Goal: Task Accomplishment & Management: Manage account settings

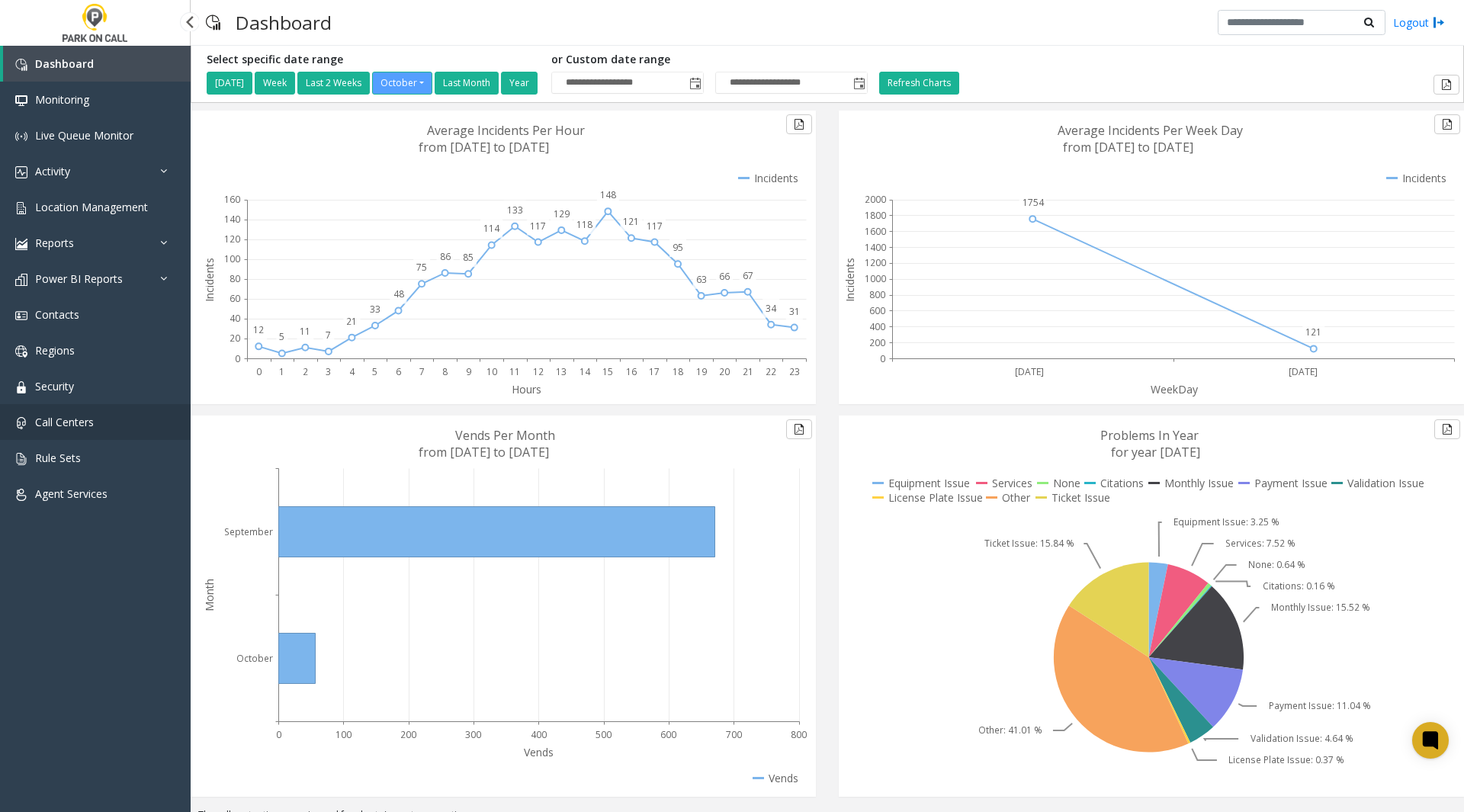
click at [62, 426] on span "Call Centers" at bounding box center [64, 422] width 59 height 15
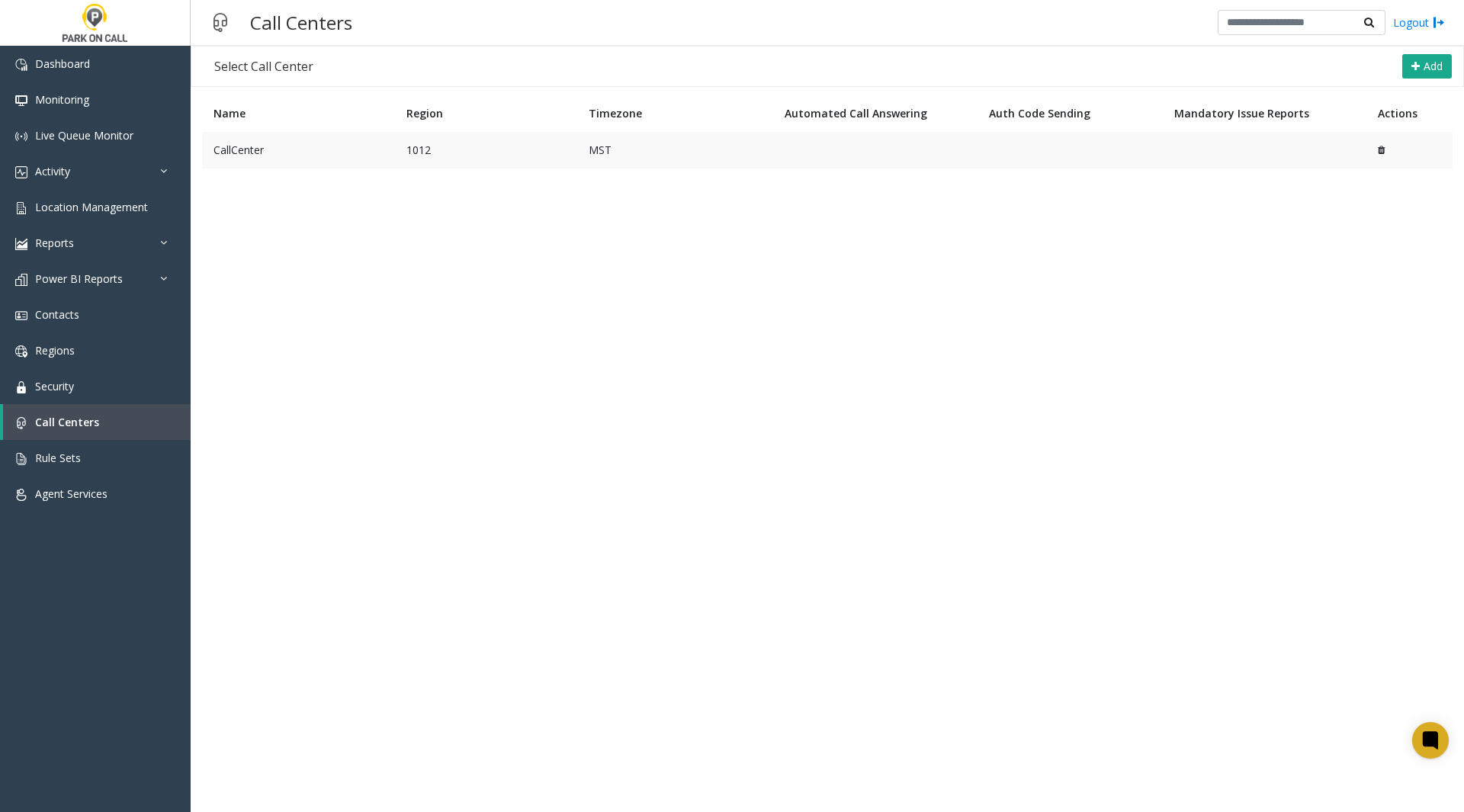
click at [287, 146] on td "CallCenter" at bounding box center [298, 150] width 193 height 37
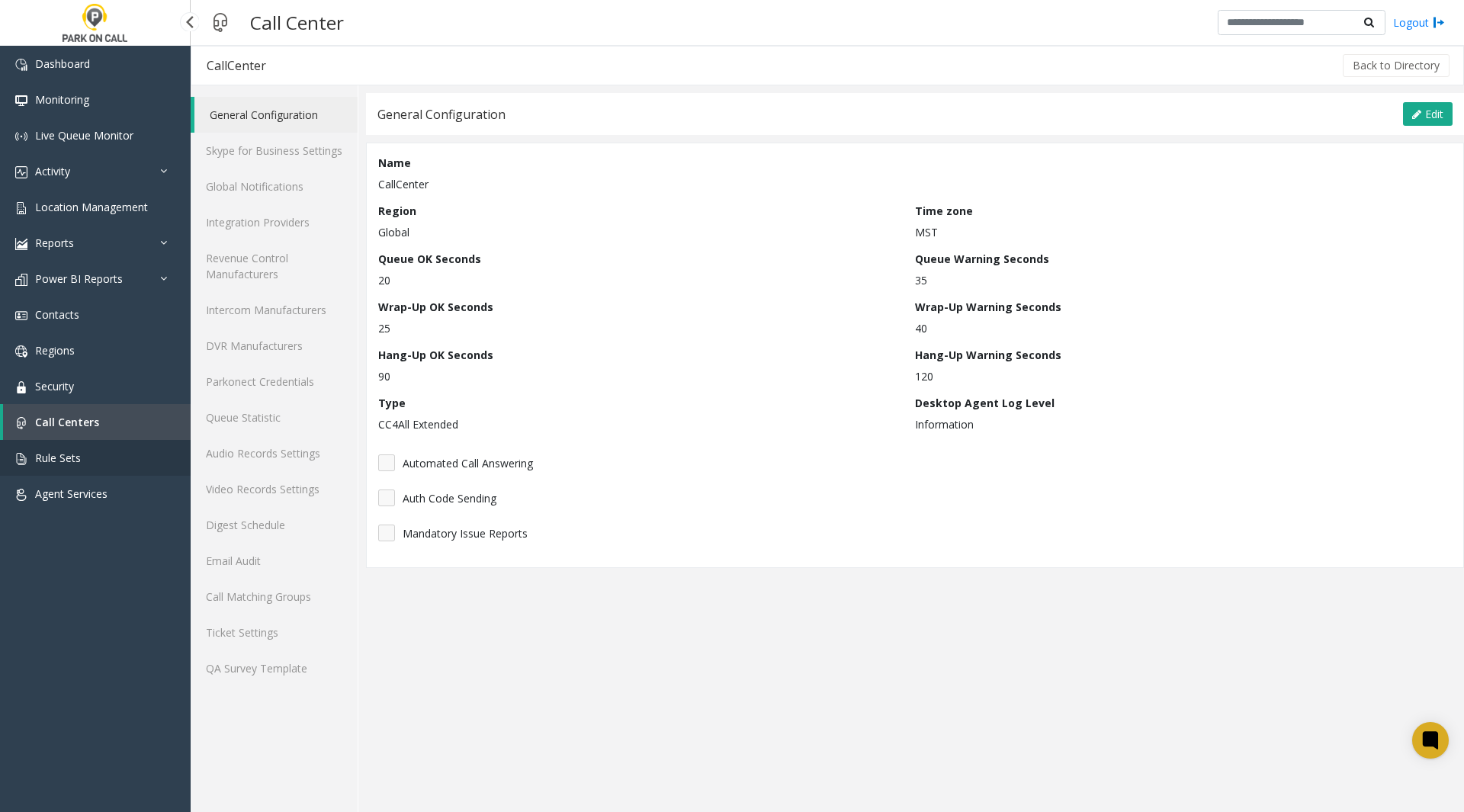
click at [33, 462] on link "Rule Sets" at bounding box center [95, 457] width 190 height 36
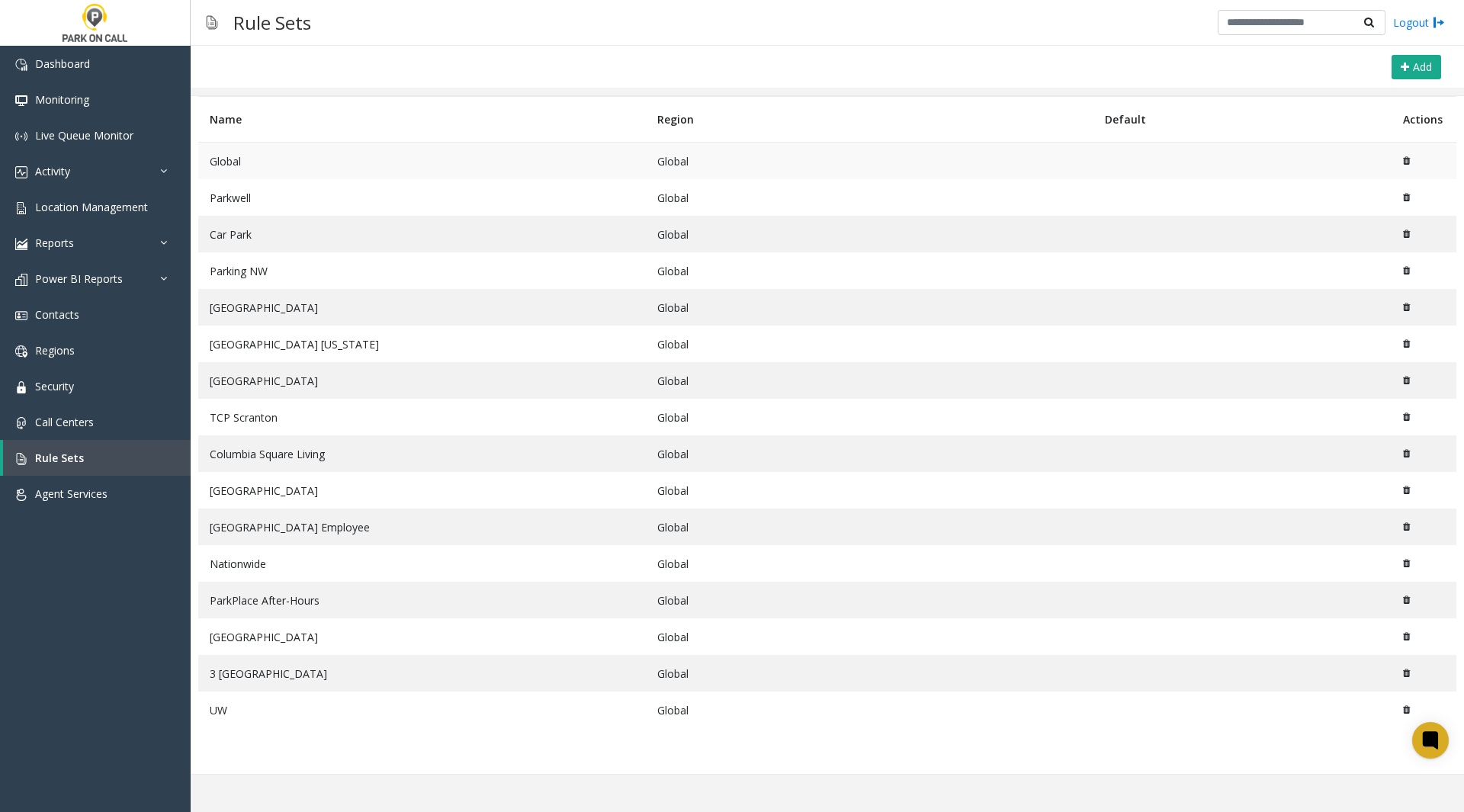
click at [246, 160] on td "Global" at bounding box center [422, 161] width 447 height 37
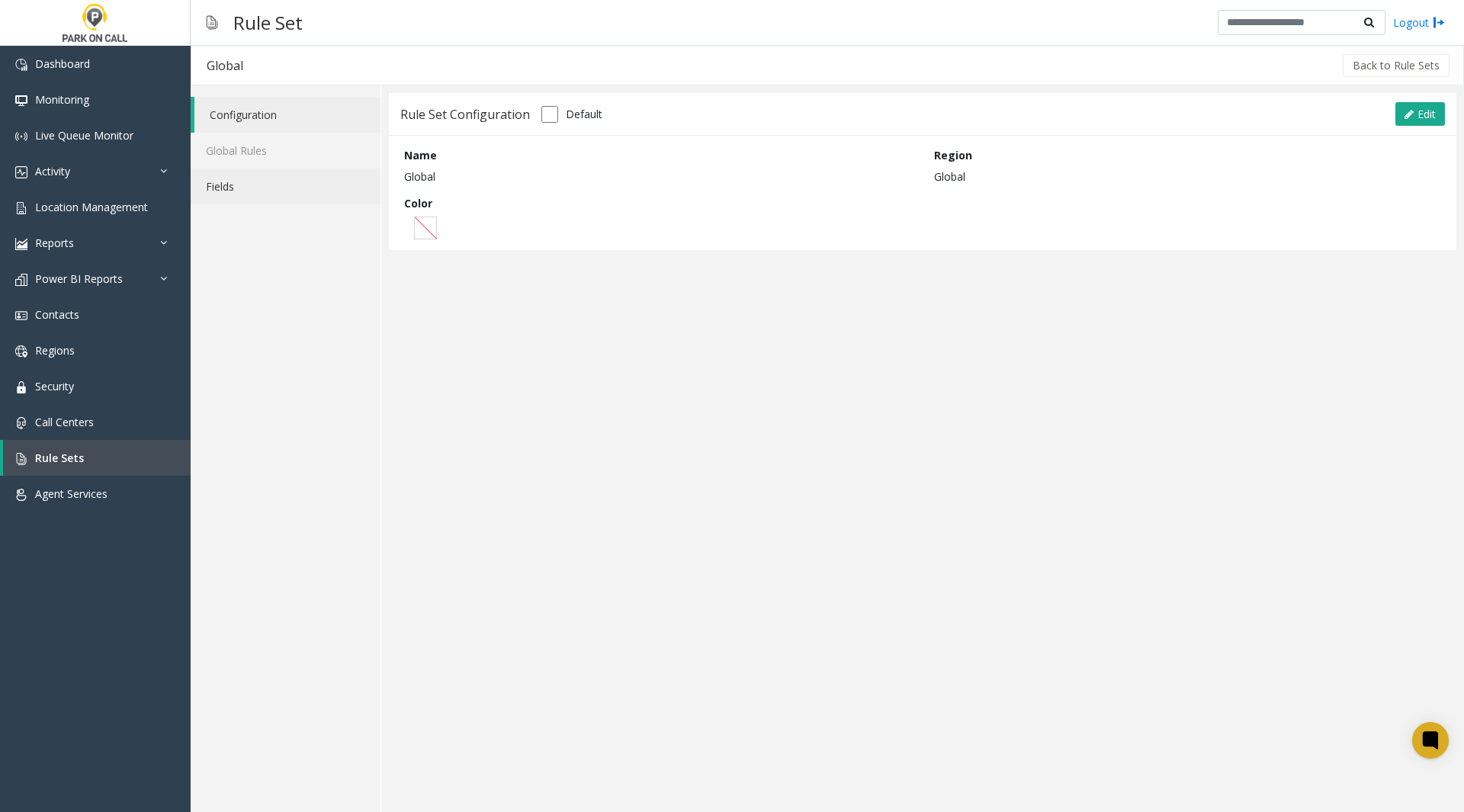
click at [250, 187] on link "Fields" at bounding box center [285, 186] width 190 height 36
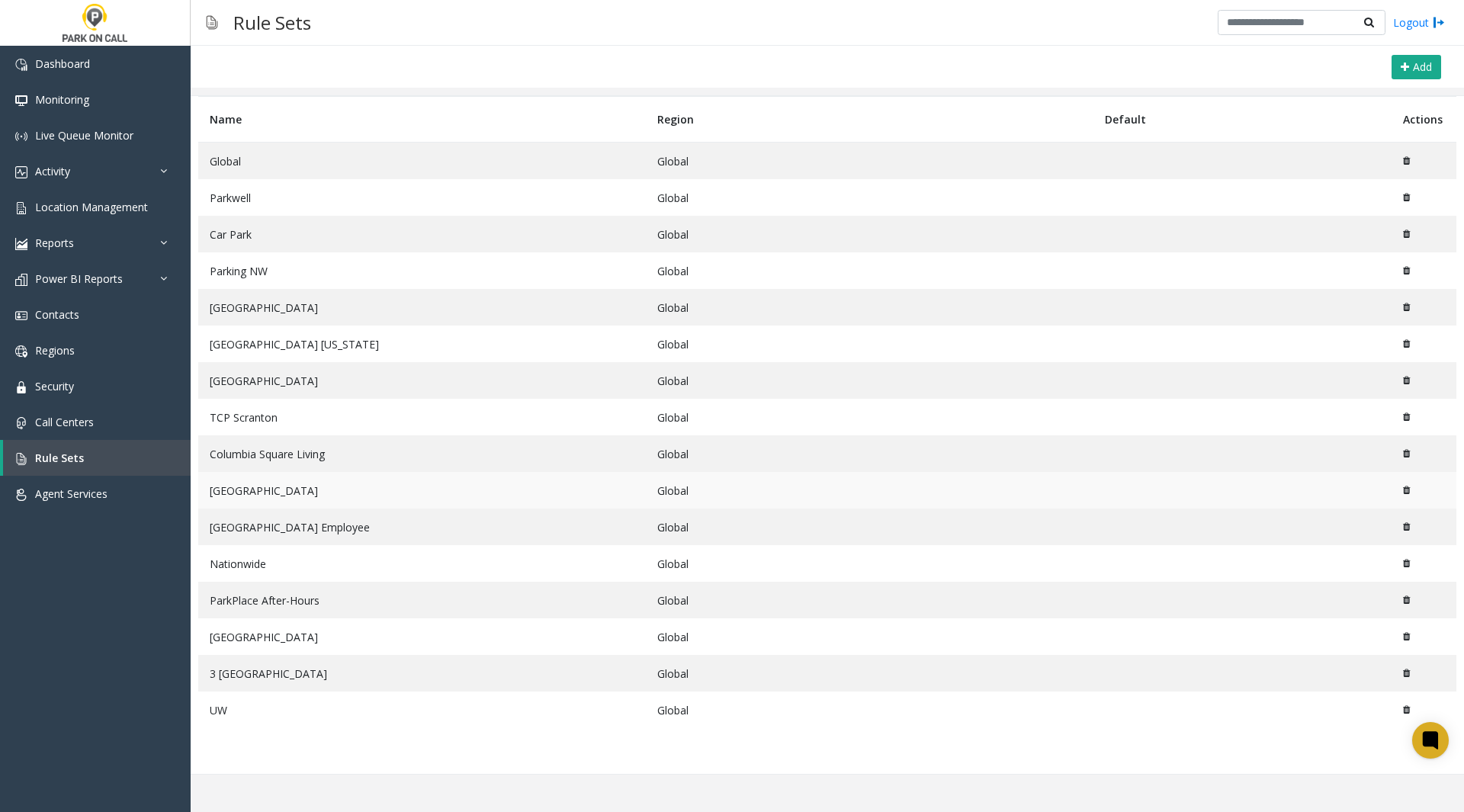
click at [281, 490] on td "[GEOGRAPHIC_DATA]" at bounding box center [422, 490] width 447 height 37
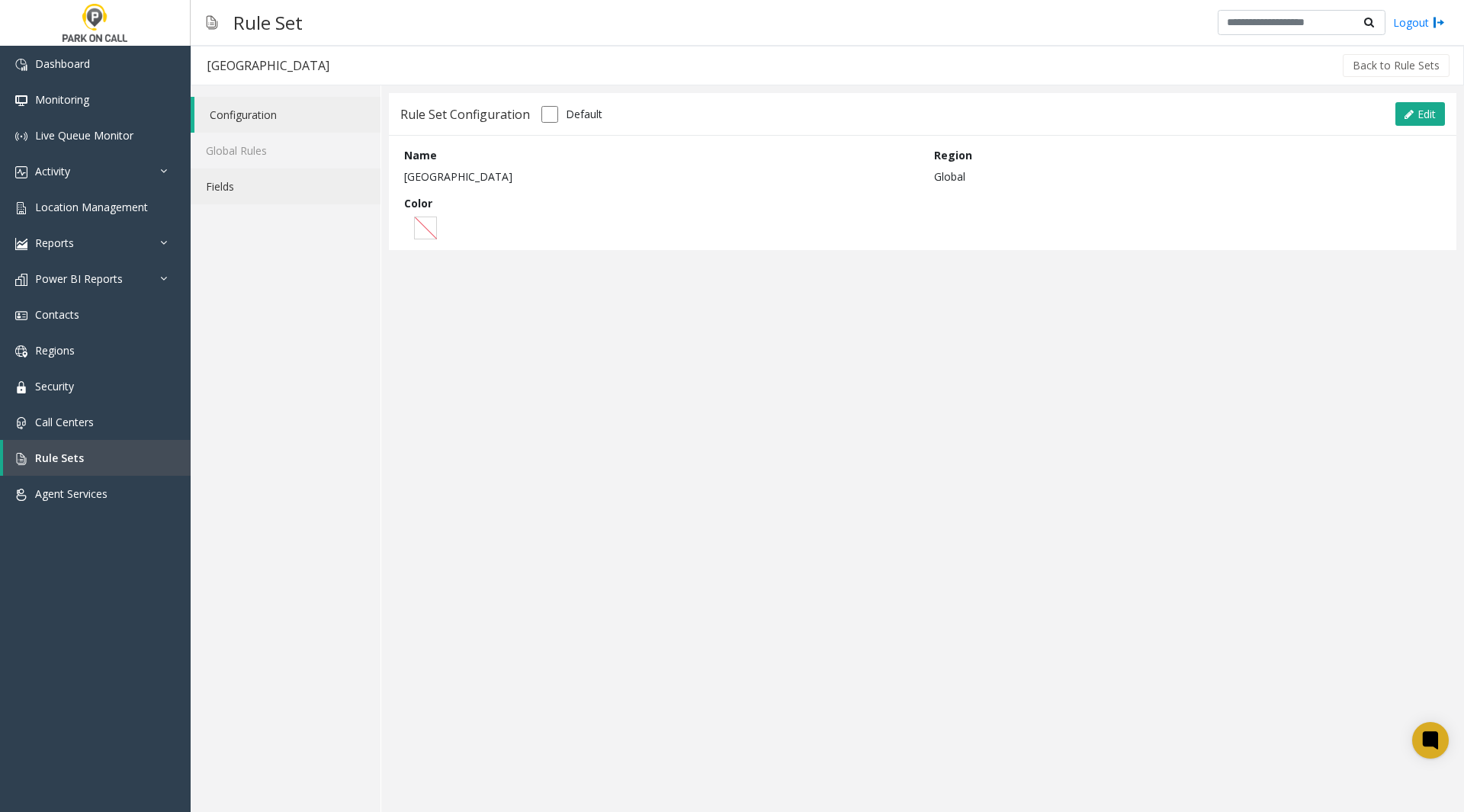
click at [231, 182] on link "Fields" at bounding box center [285, 186] width 190 height 36
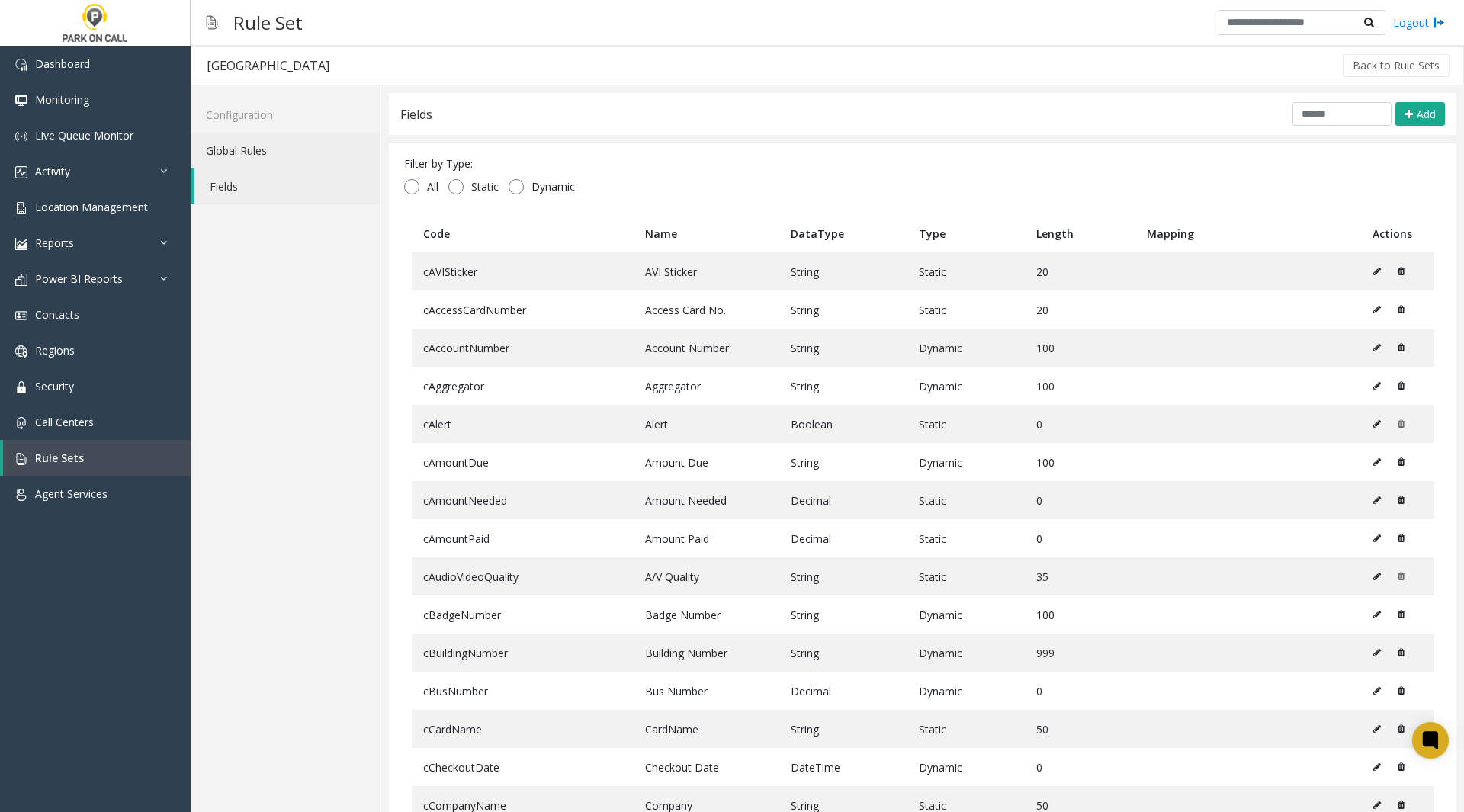
click at [307, 153] on link "Global Rules" at bounding box center [285, 150] width 190 height 36
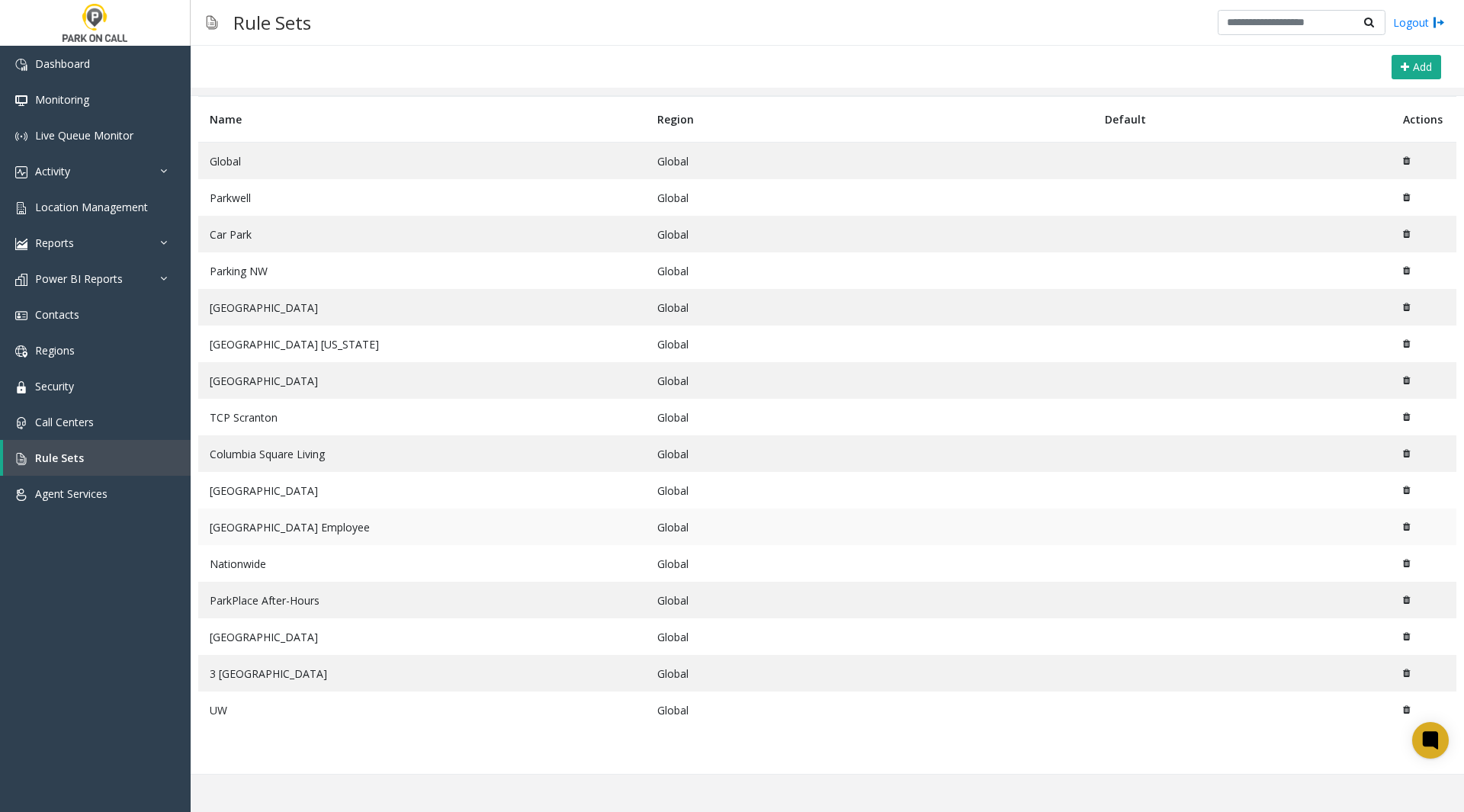
click at [315, 520] on td "[GEOGRAPHIC_DATA] Employee" at bounding box center [422, 527] width 447 height 37
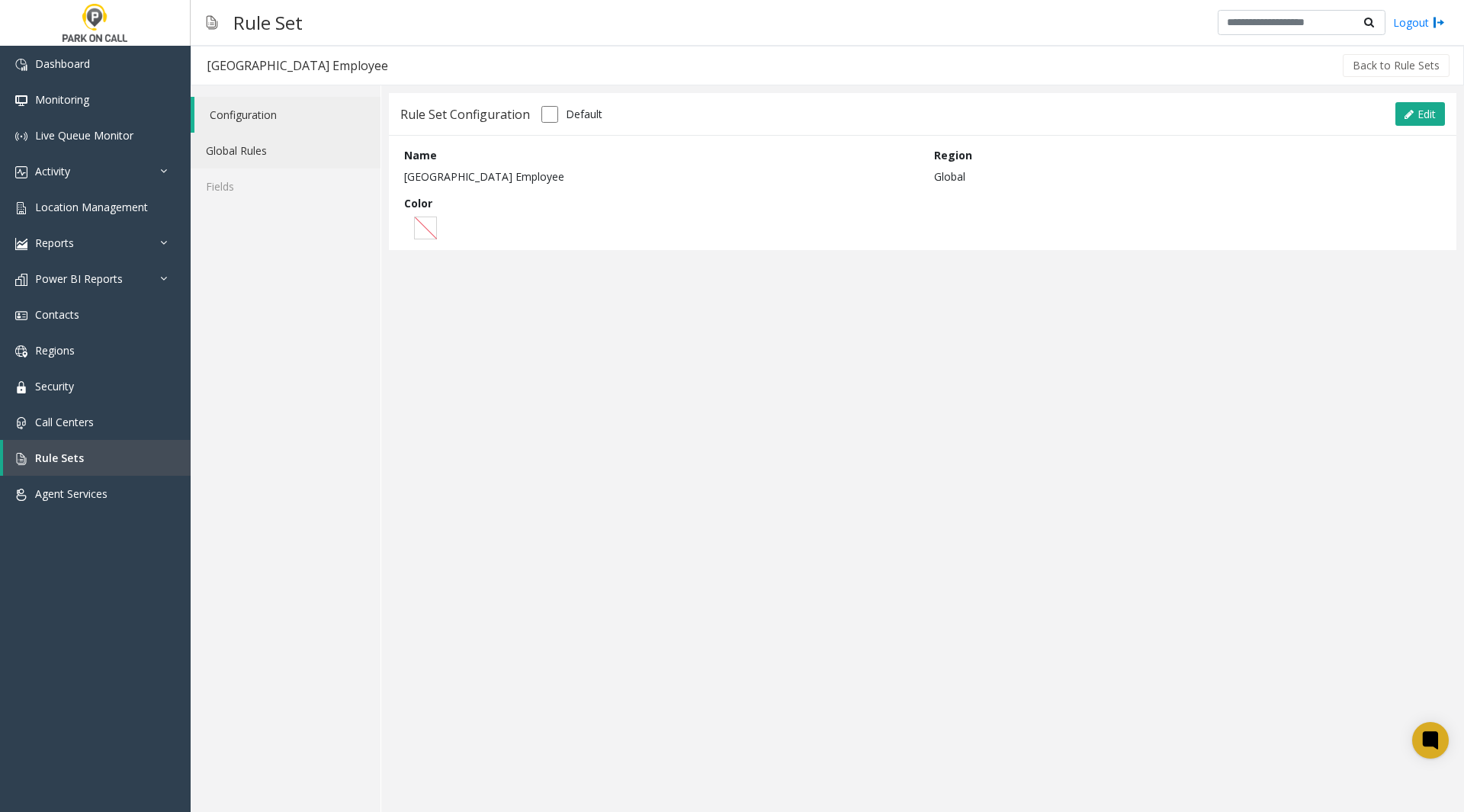
click at [272, 154] on link "Global Rules" at bounding box center [285, 150] width 190 height 36
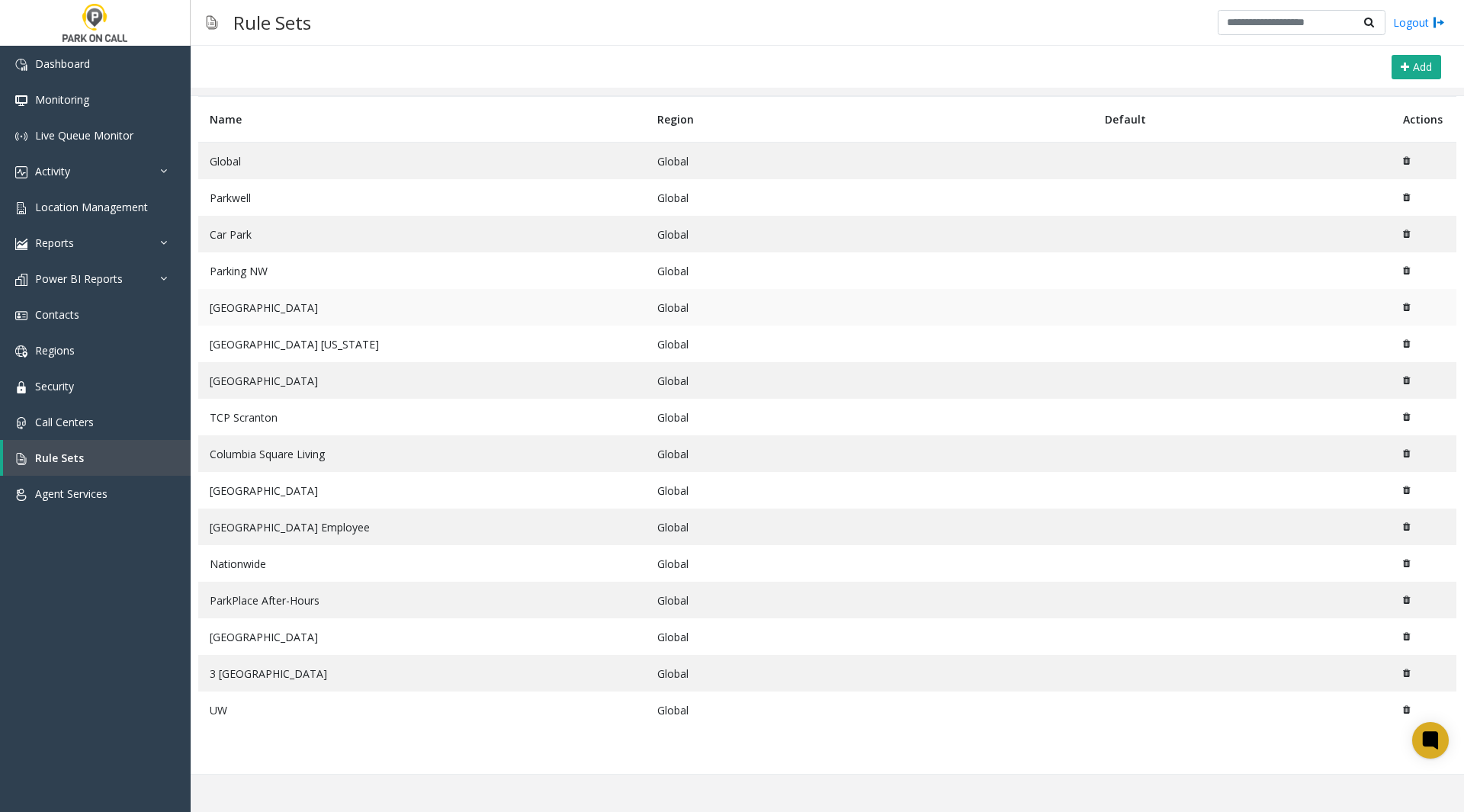
click at [288, 306] on td "[GEOGRAPHIC_DATA]" at bounding box center [422, 307] width 447 height 37
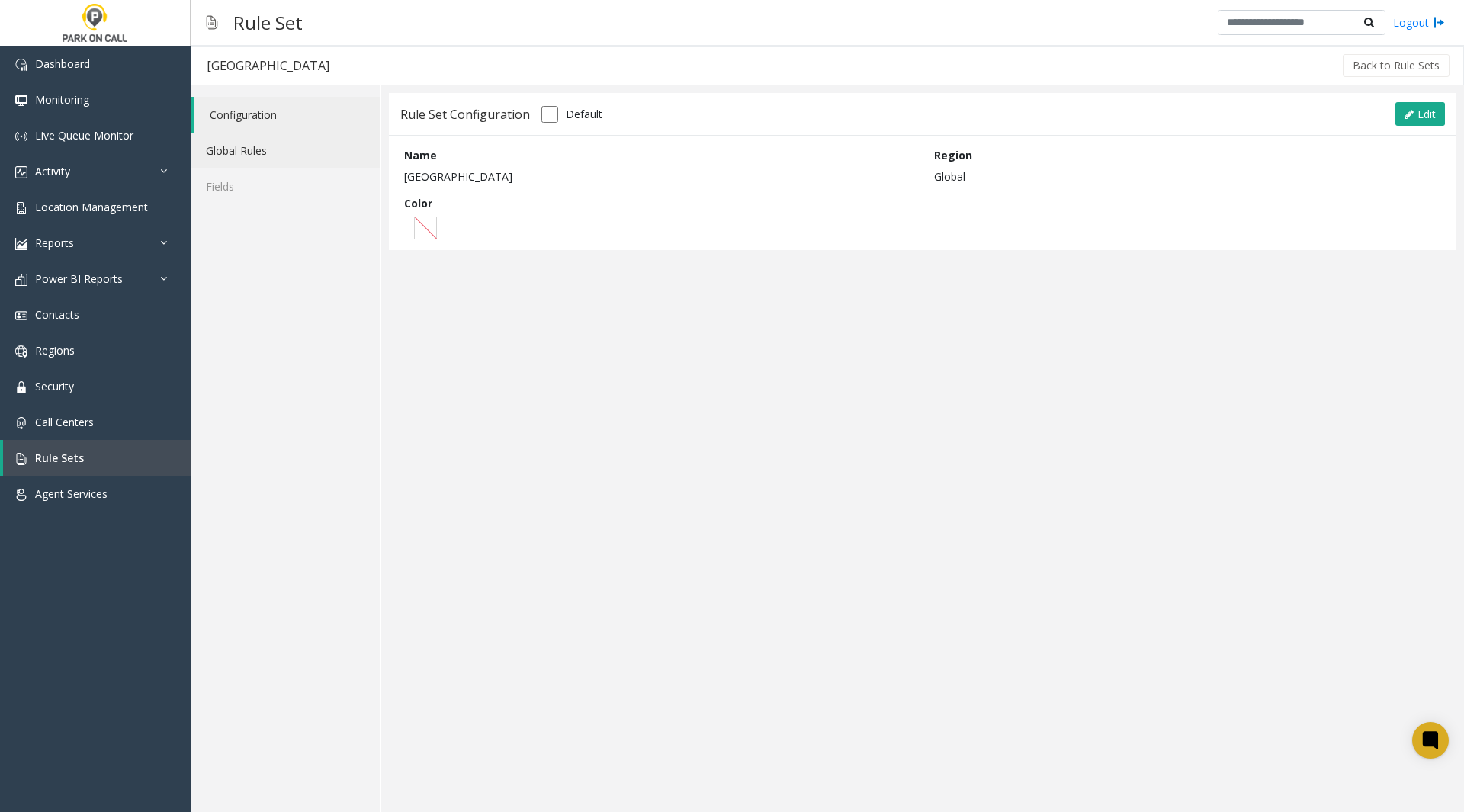
click at [234, 152] on link "Global Rules" at bounding box center [285, 150] width 190 height 36
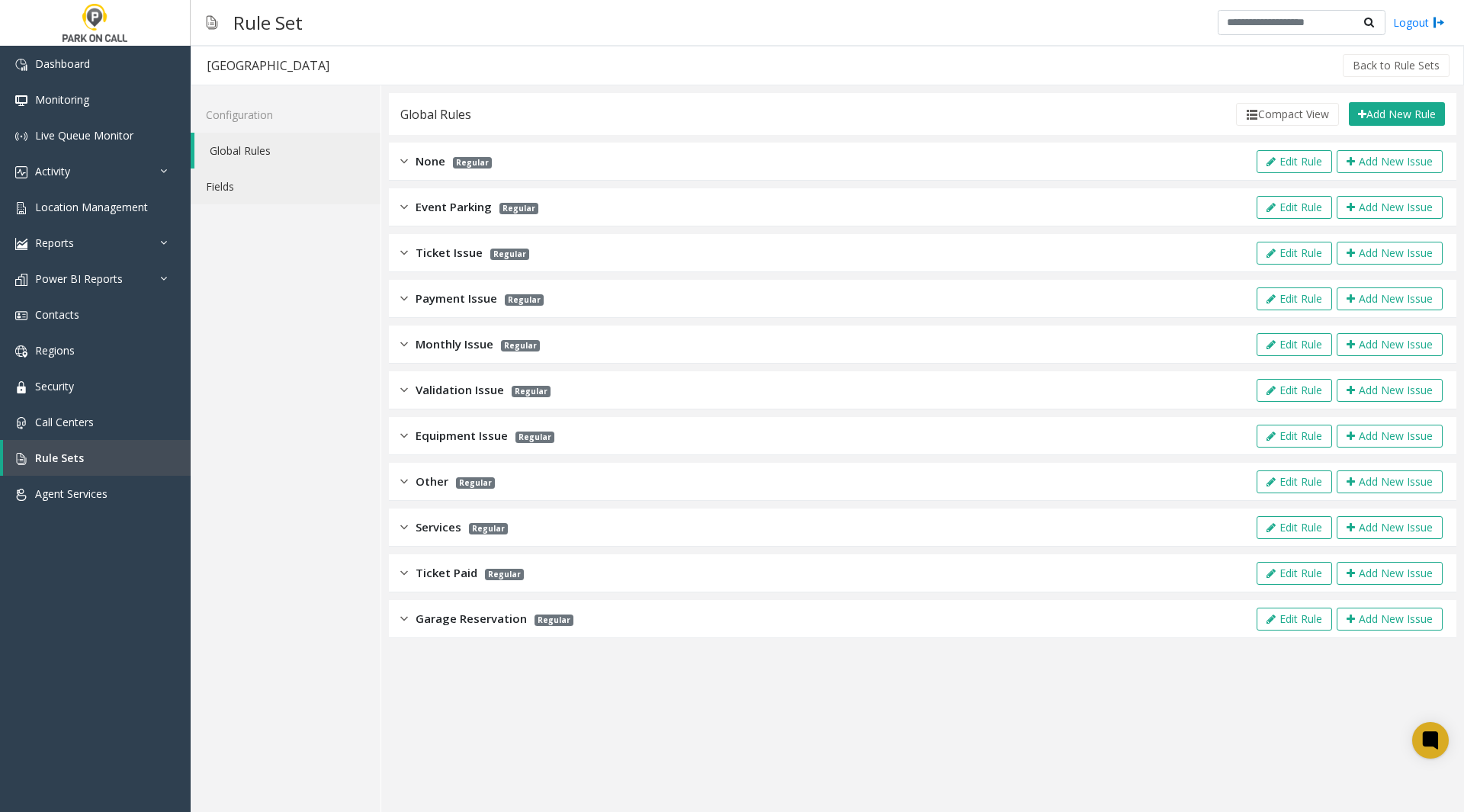
click at [231, 176] on link "Fields" at bounding box center [285, 186] width 190 height 36
click at [29, 451] on link "Rule Sets" at bounding box center [96, 457] width 187 height 36
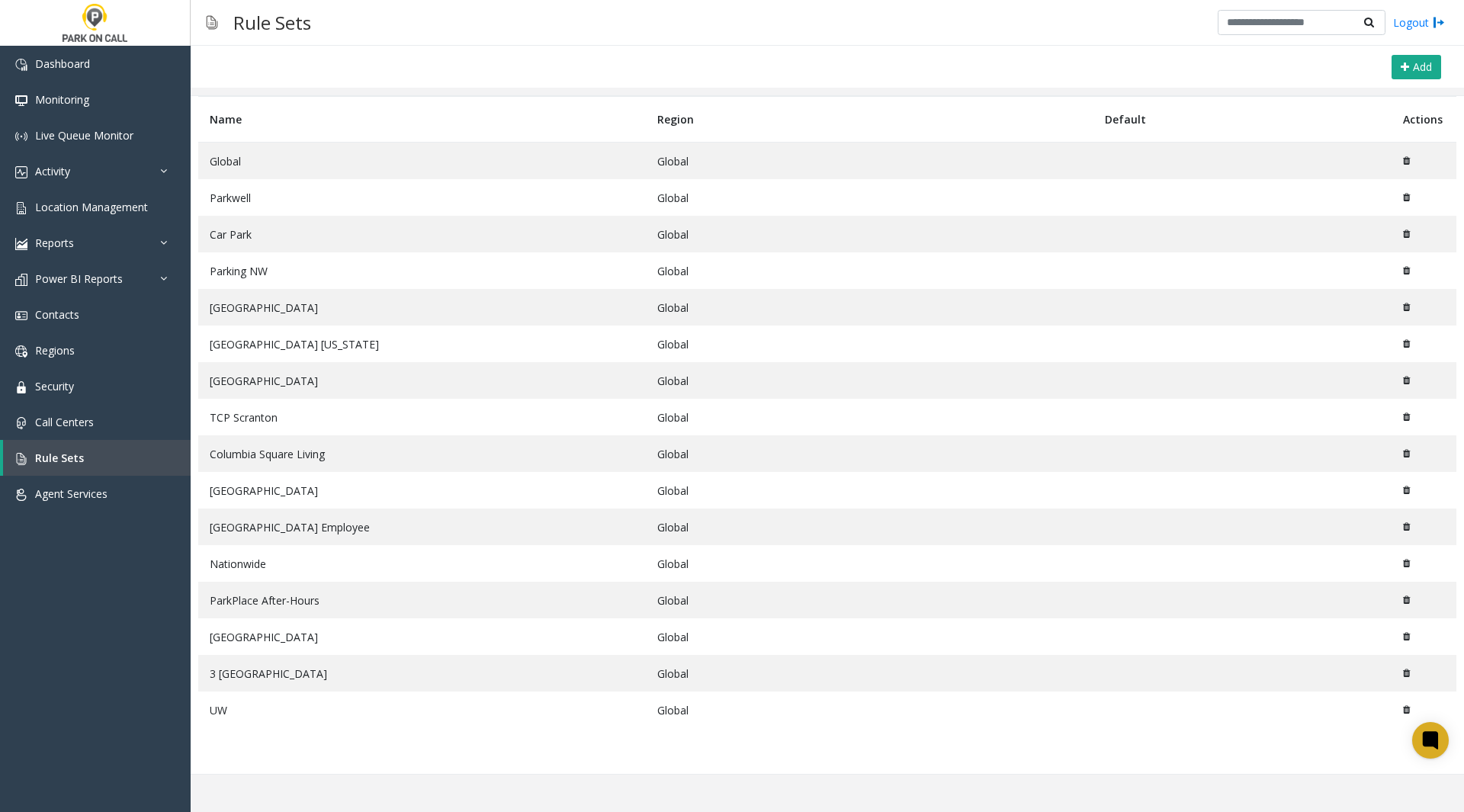
click at [914, 197] on td "Global" at bounding box center [869, 198] width 447 height 37
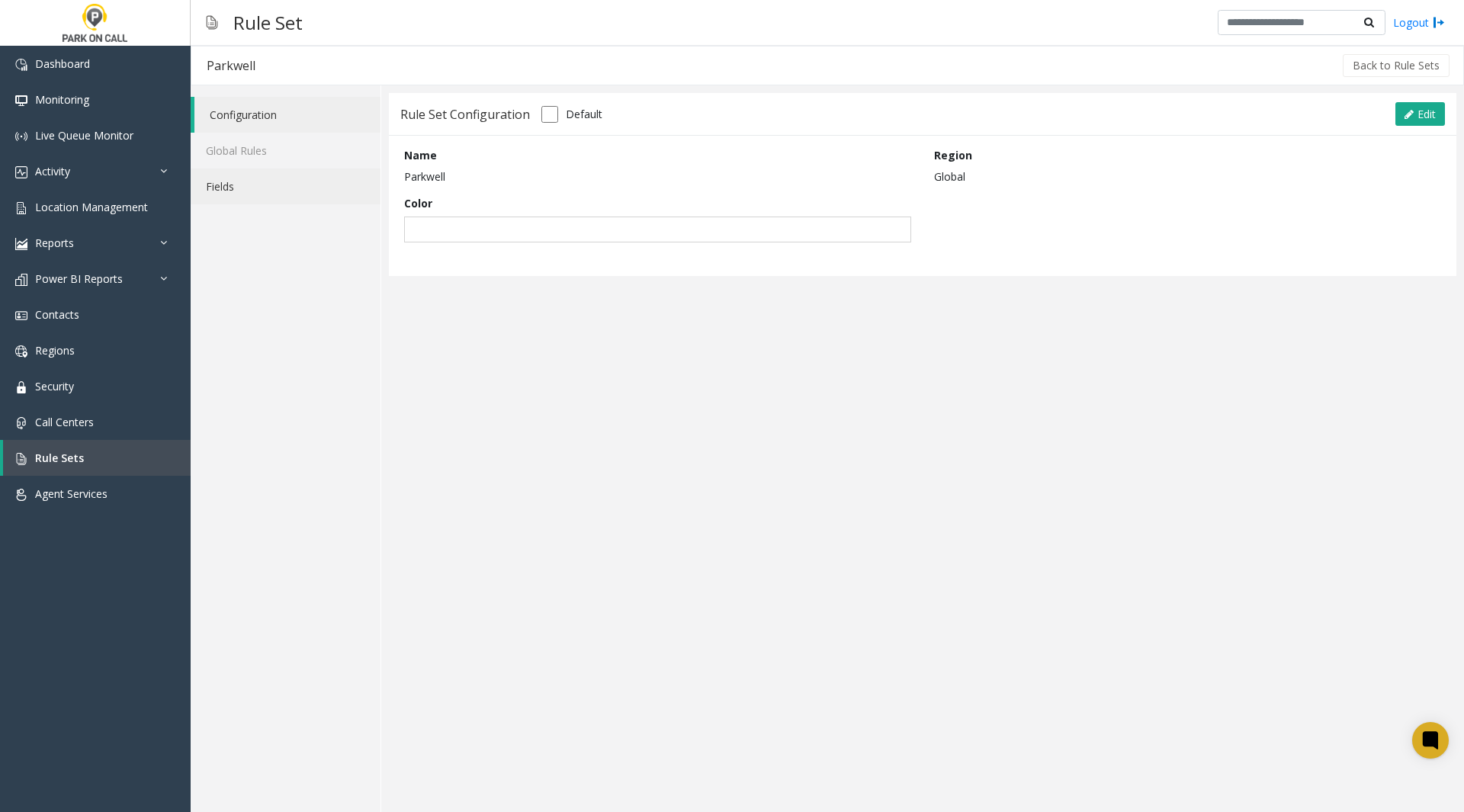
click at [241, 187] on link "Fields" at bounding box center [285, 186] width 190 height 36
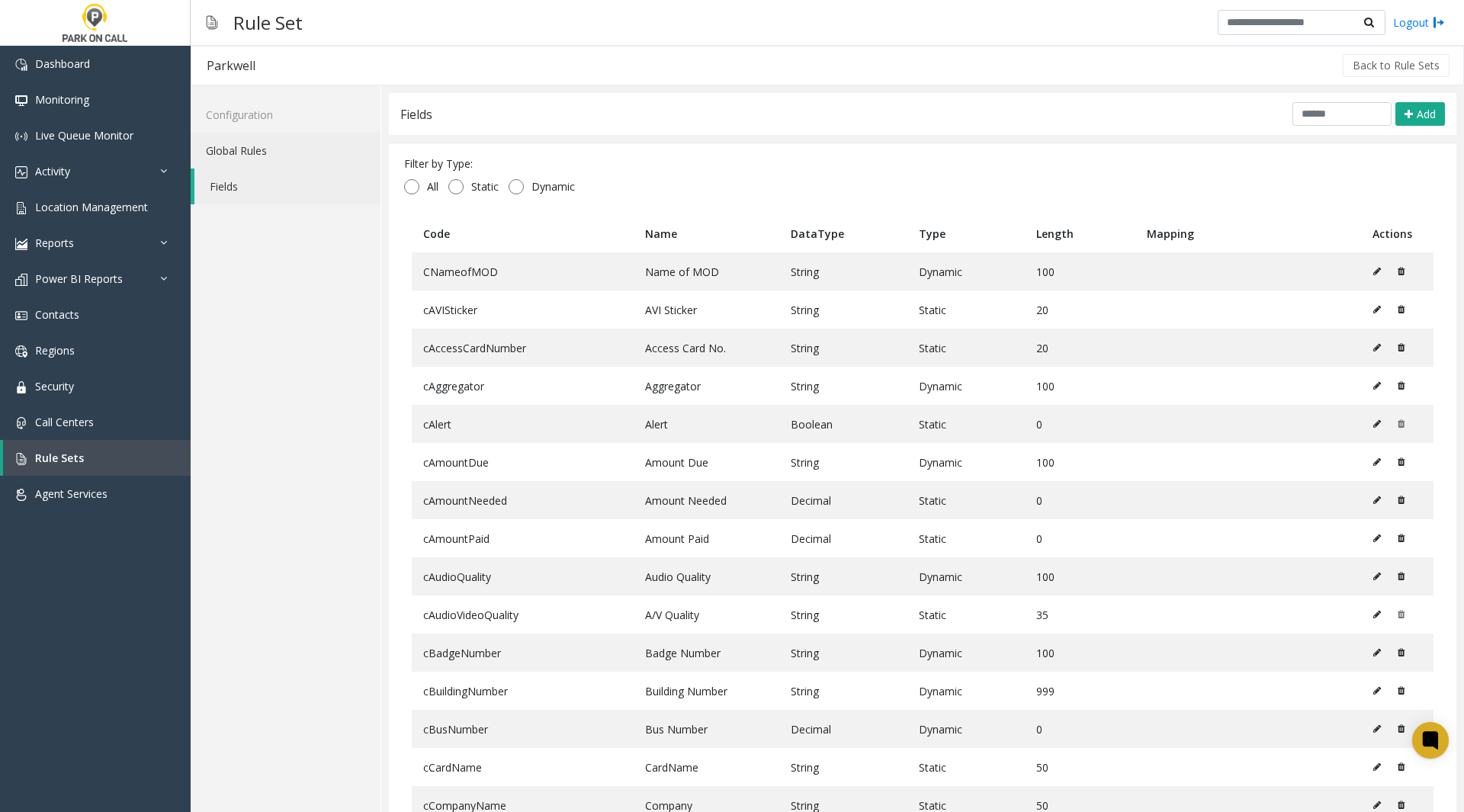
click at [236, 149] on link "Global Rules" at bounding box center [285, 150] width 190 height 36
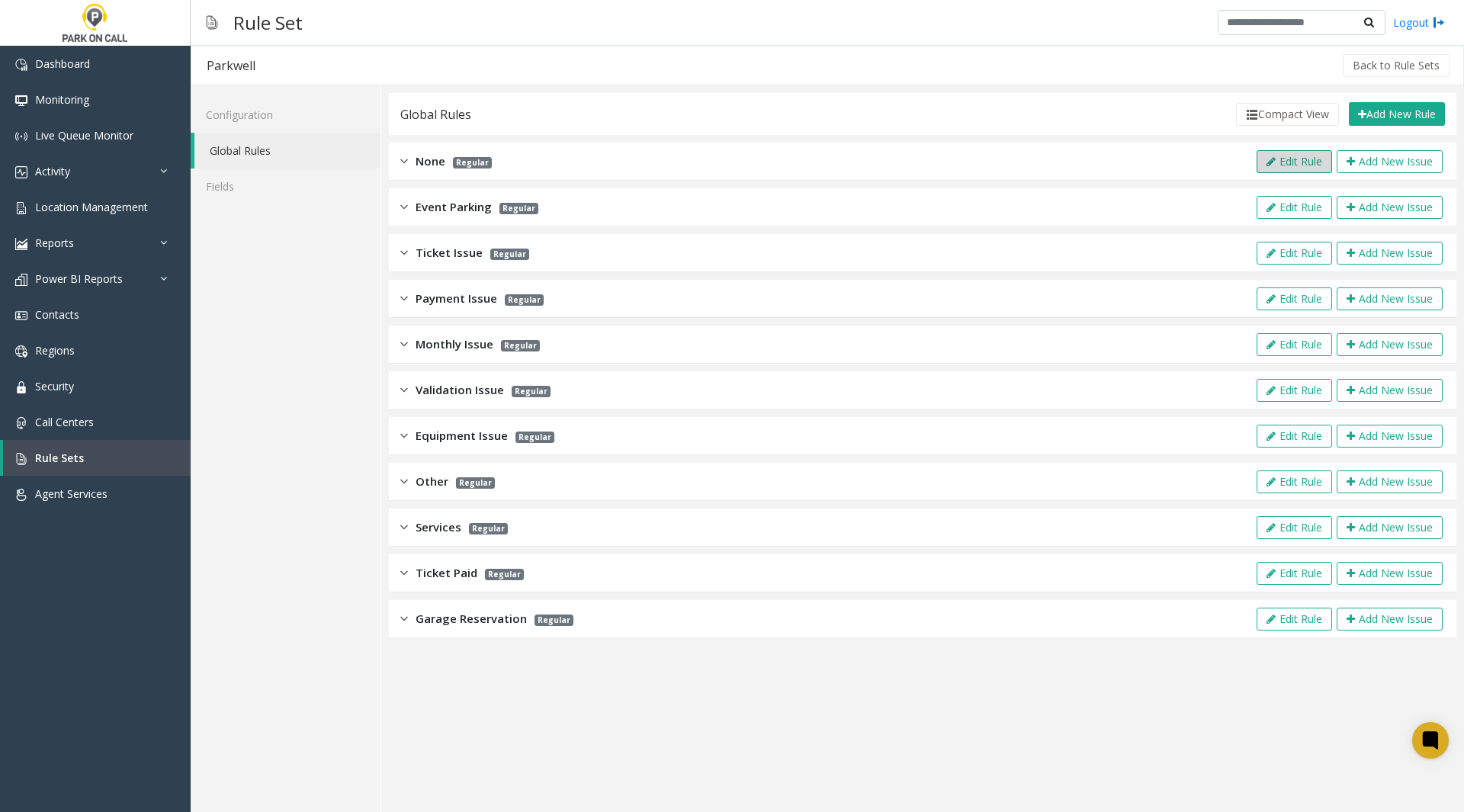
click at [1305, 157] on button "Edit Rule" at bounding box center [1294, 161] width 76 height 23
type input "****"
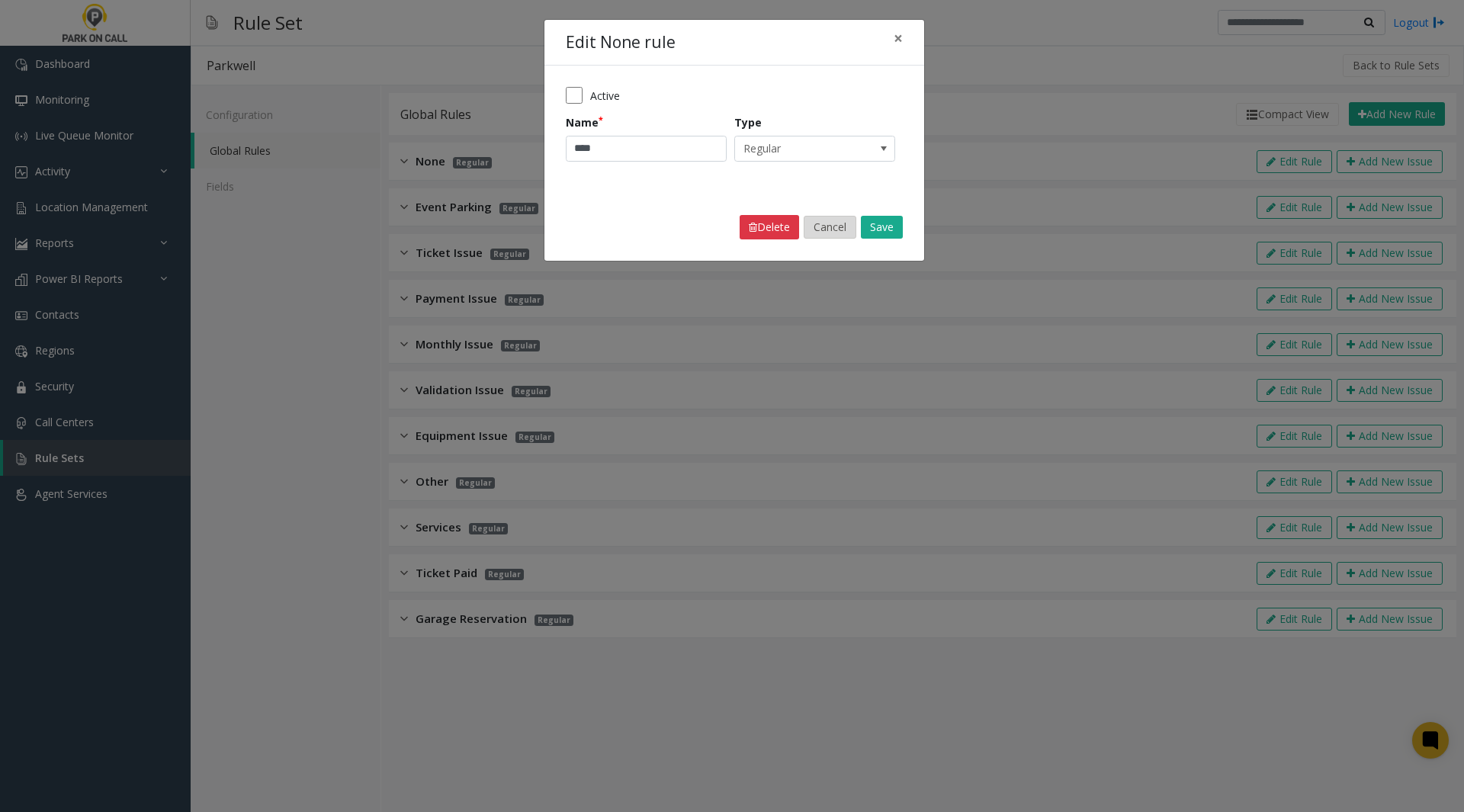
click at [833, 224] on button "Cancel" at bounding box center [830, 227] width 53 height 23
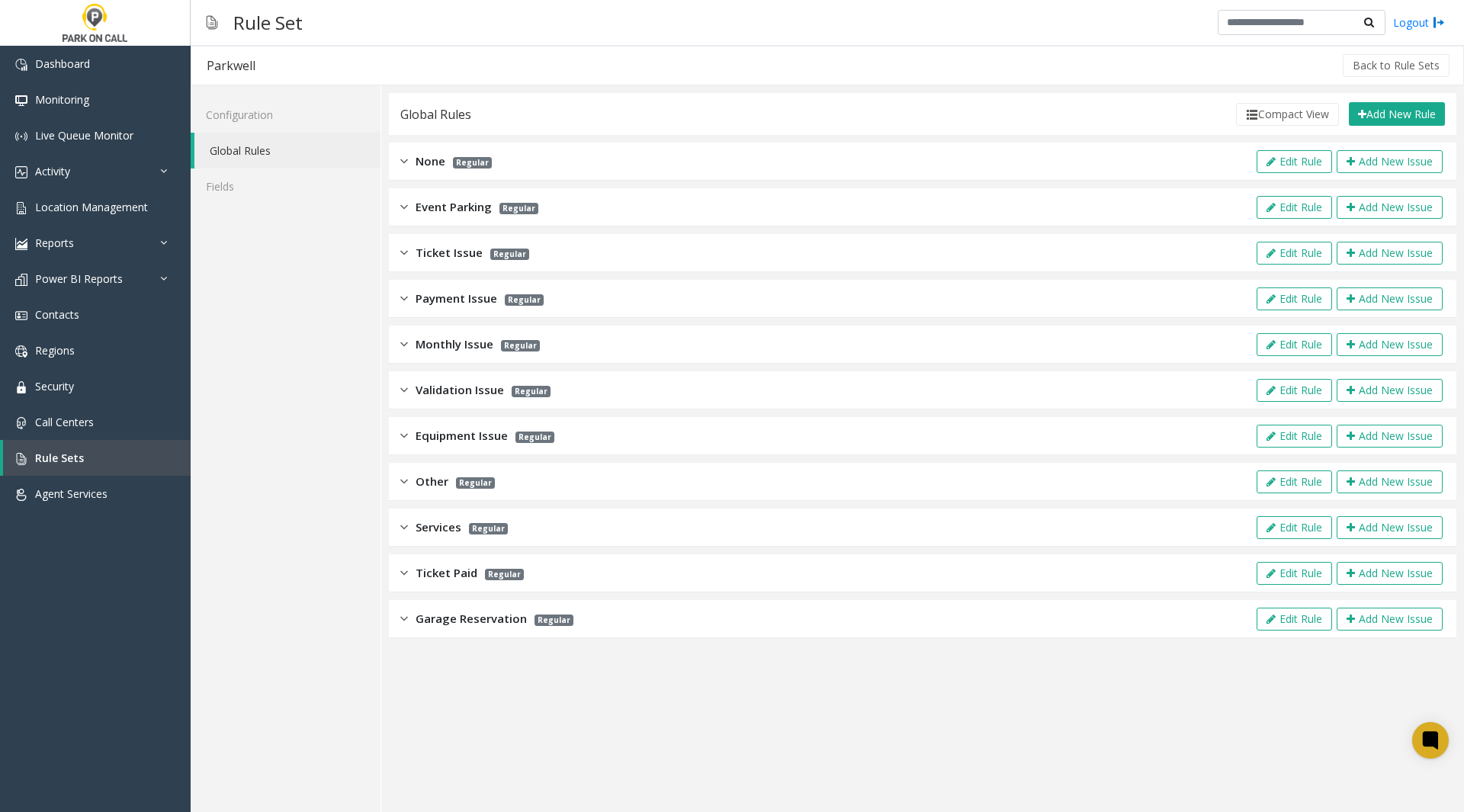
click at [420, 157] on span "None" at bounding box center [430, 161] width 30 height 17
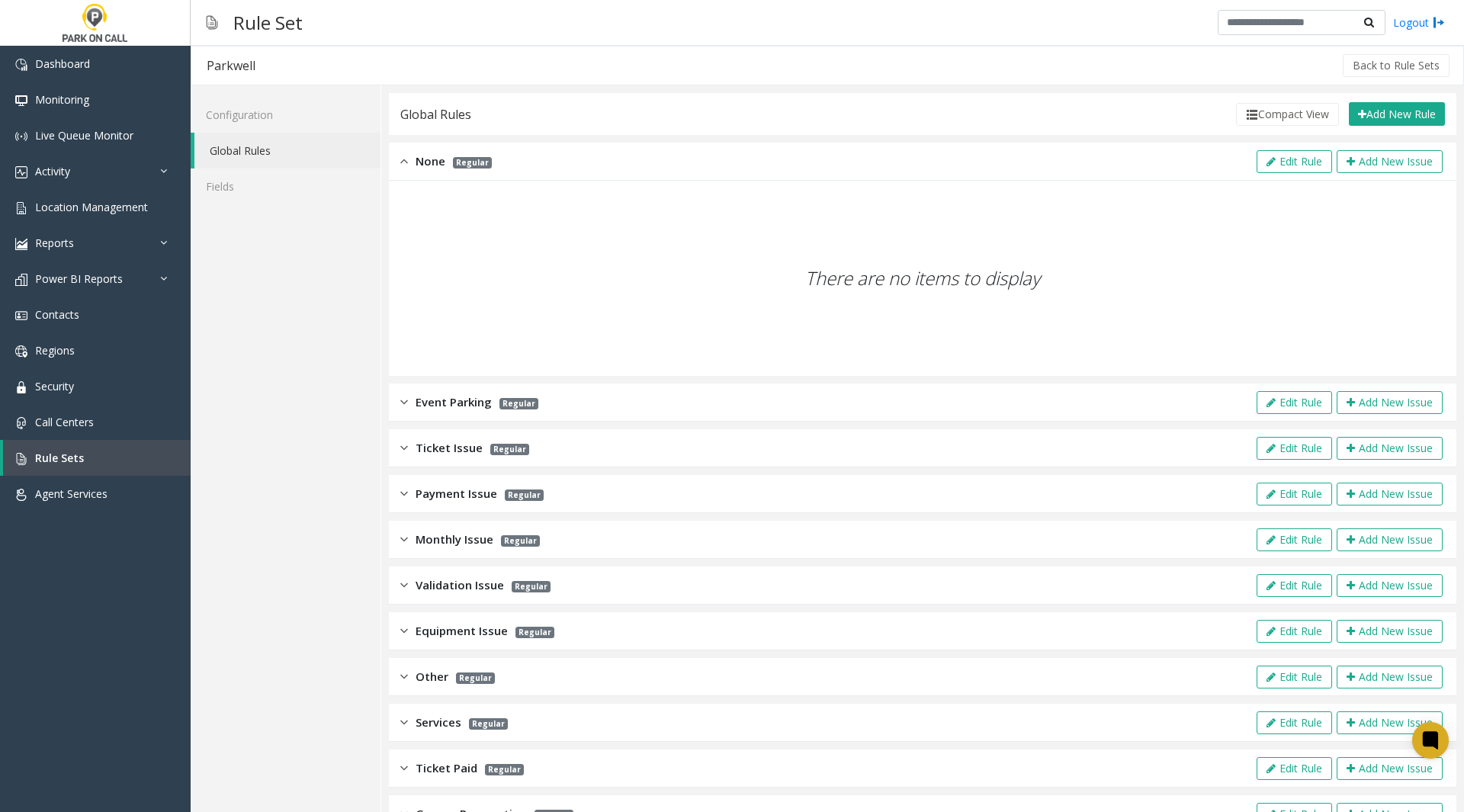
click at [1121, 398] on div "Event Parking Regular Edit Rule Add New Issue" at bounding box center [922, 402] width 1067 height 38
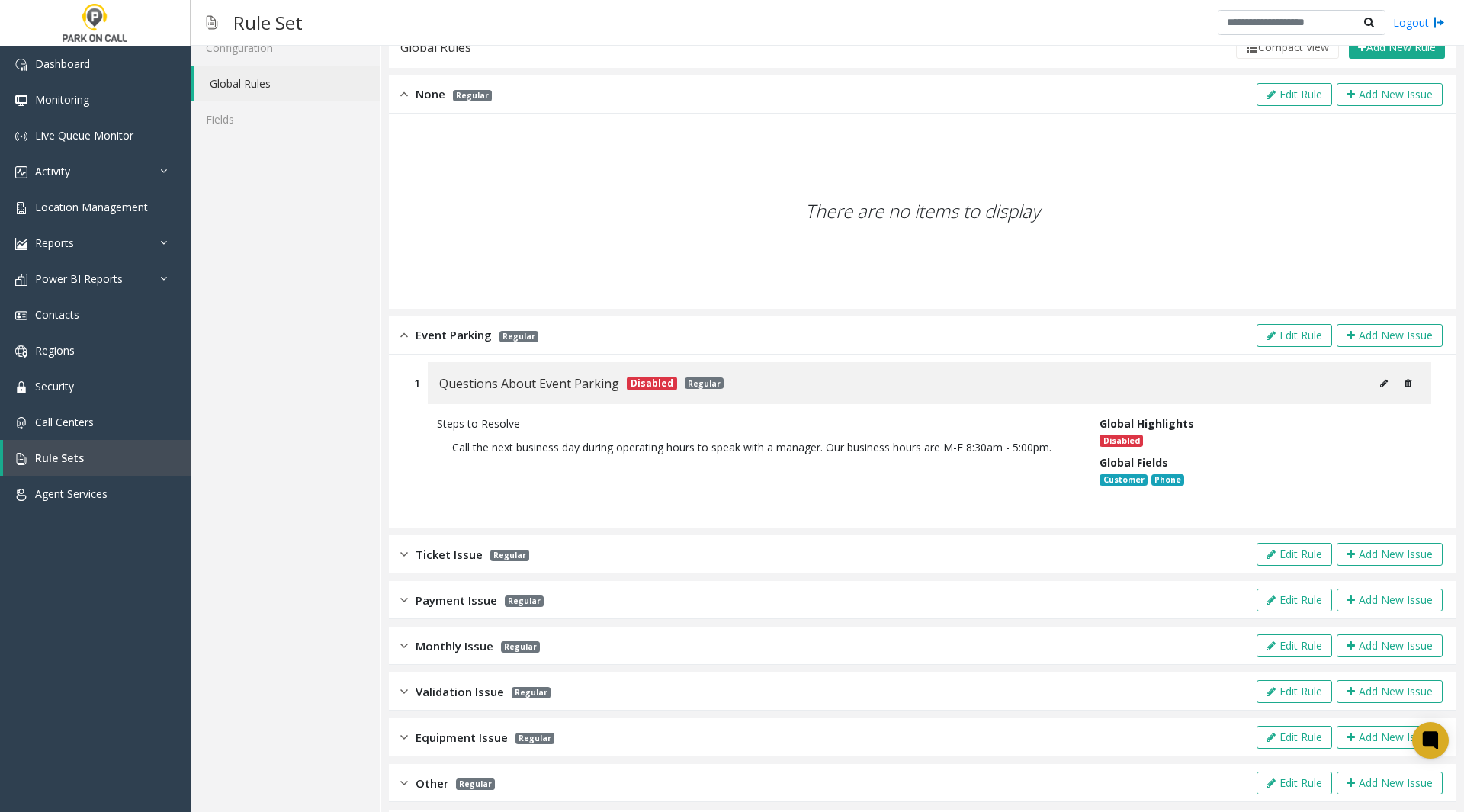
scroll to position [69, 0]
click at [1372, 383] on button at bounding box center [1384, 381] width 25 height 23
type input "**********"
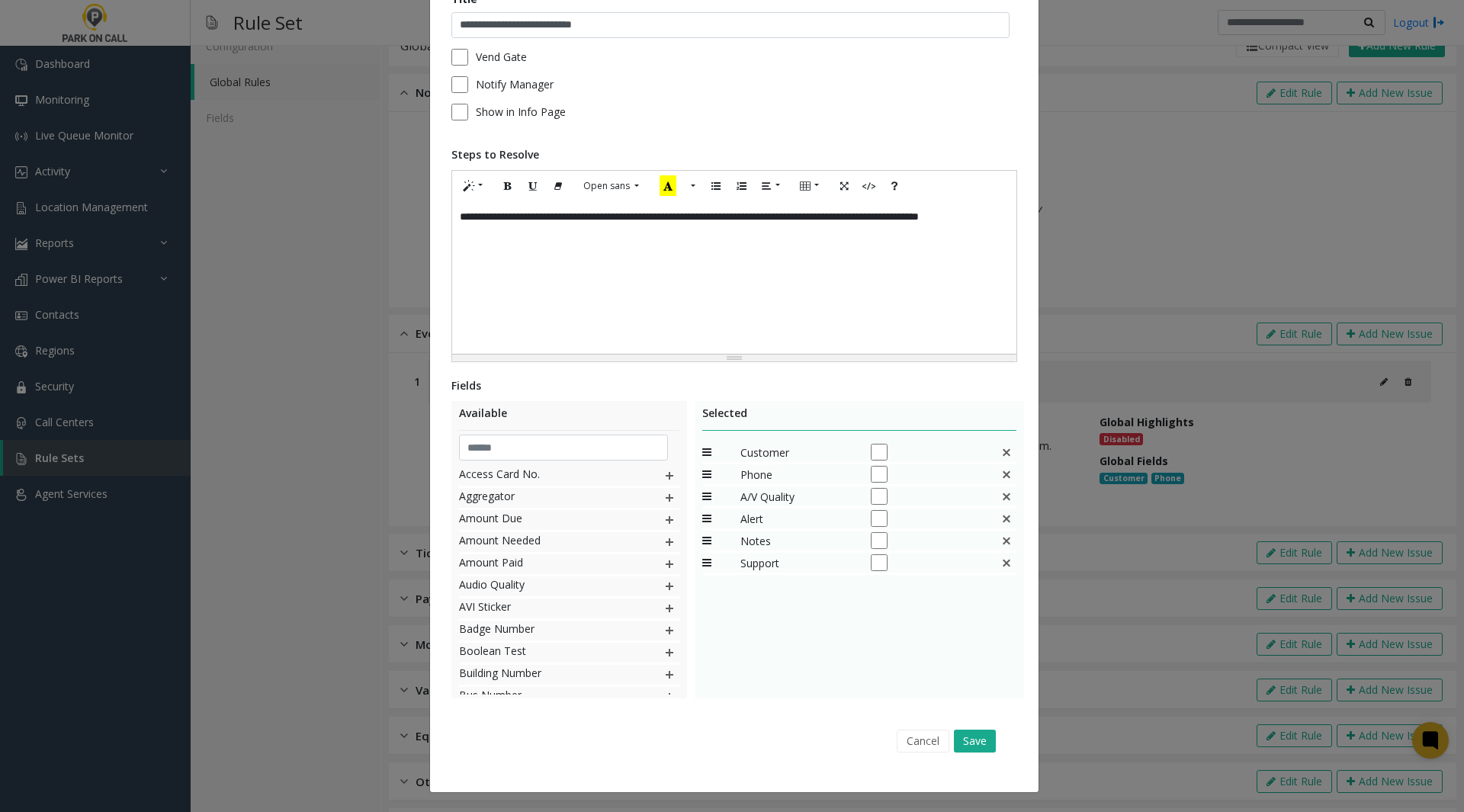
scroll to position [123, 0]
drag, startPoint x: 924, startPoint y: 745, endPoint x: 823, endPoint y: 716, distance: 105.1
click at [823, 716] on div "**********" at bounding box center [733, 368] width 608 height 850
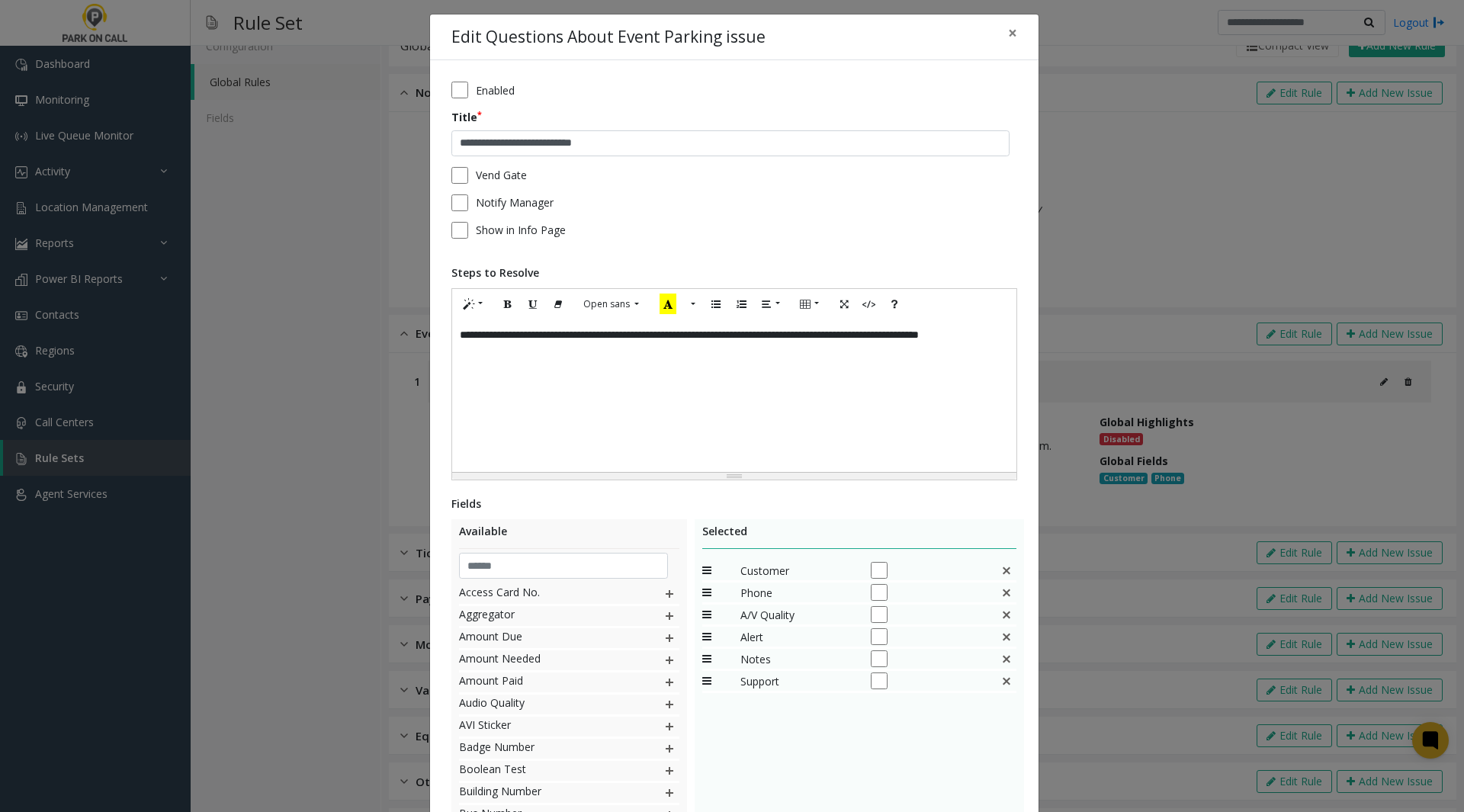
scroll to position [5, 0]
click at [358, 203] on div "**********" at bounding box center [732, 406] width 1464 height 812
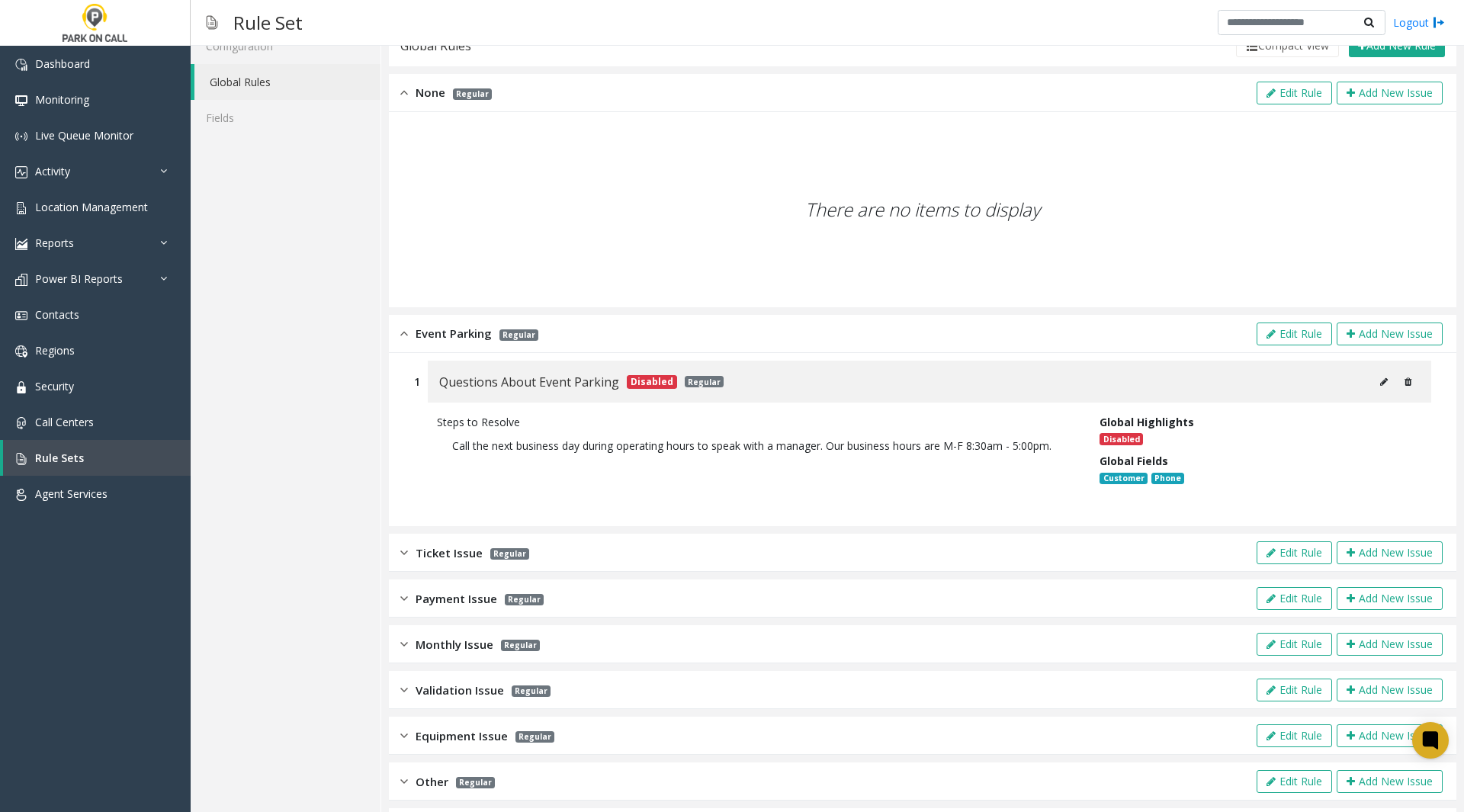
scroll to position [0, 0]
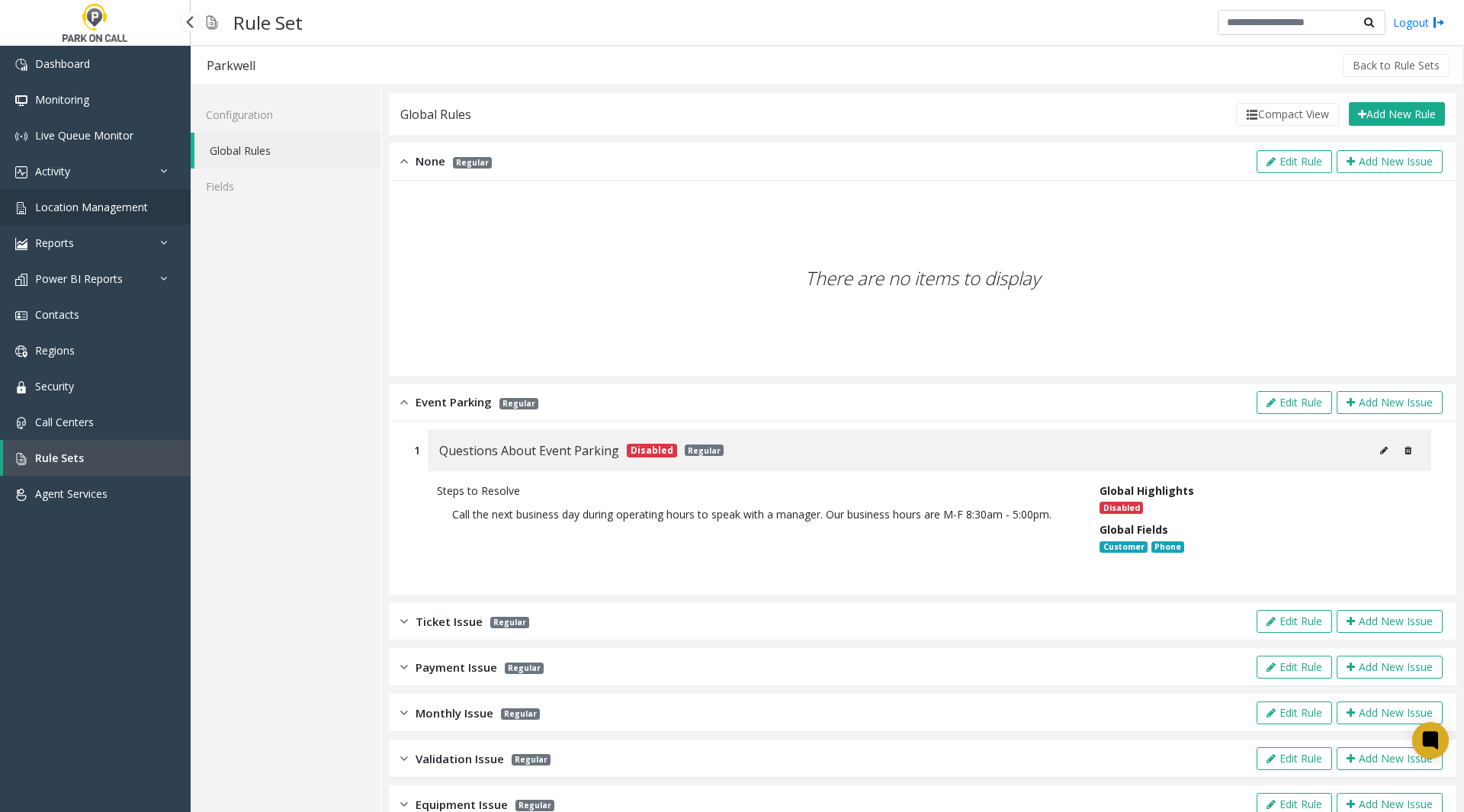
click at [78, 208] on span "Location Management" at bounding box center [91, 207] width 112 height 15
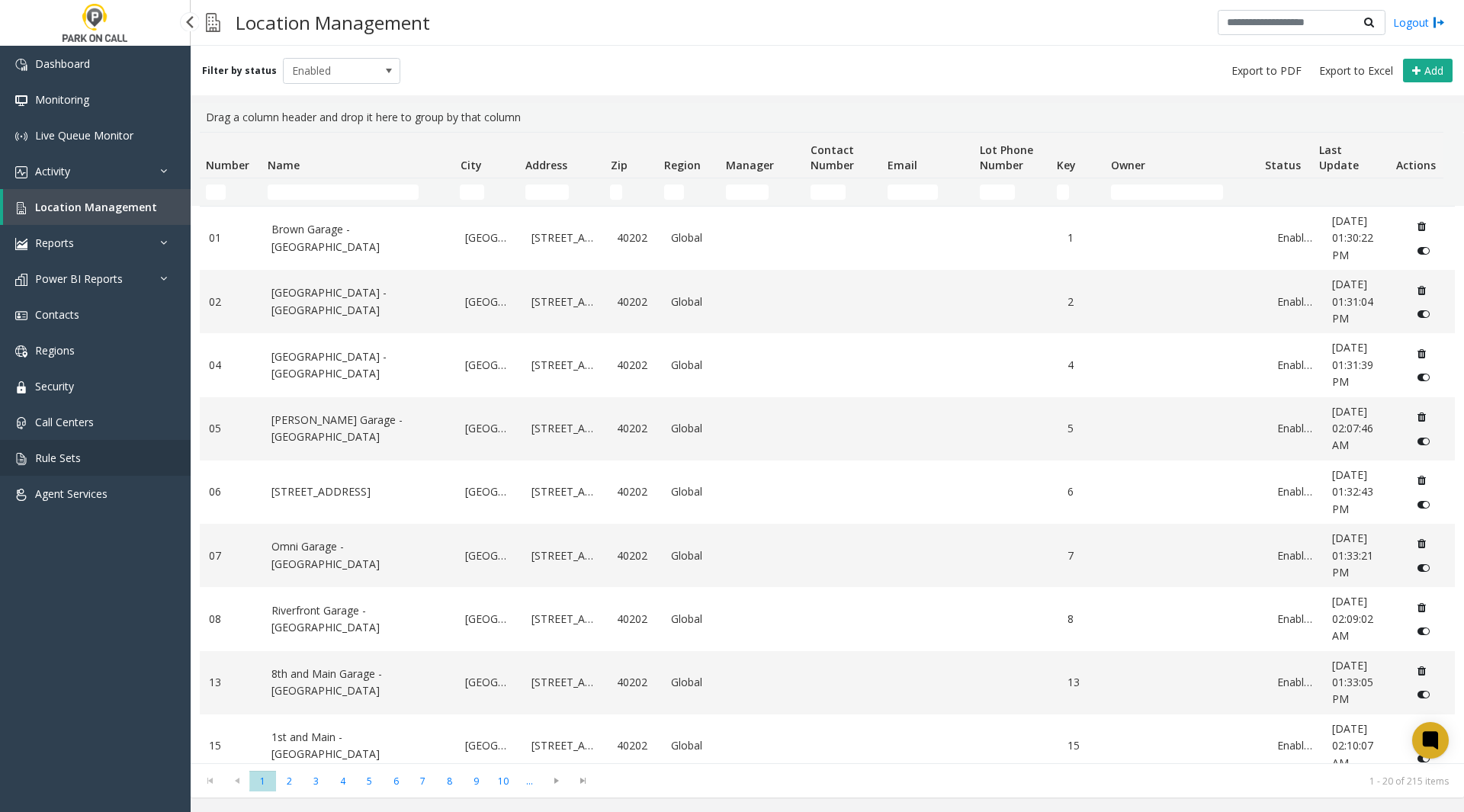
click at [62, 460] on span "Rule Sets" at bounding box center [58, 458] width 46 height 15
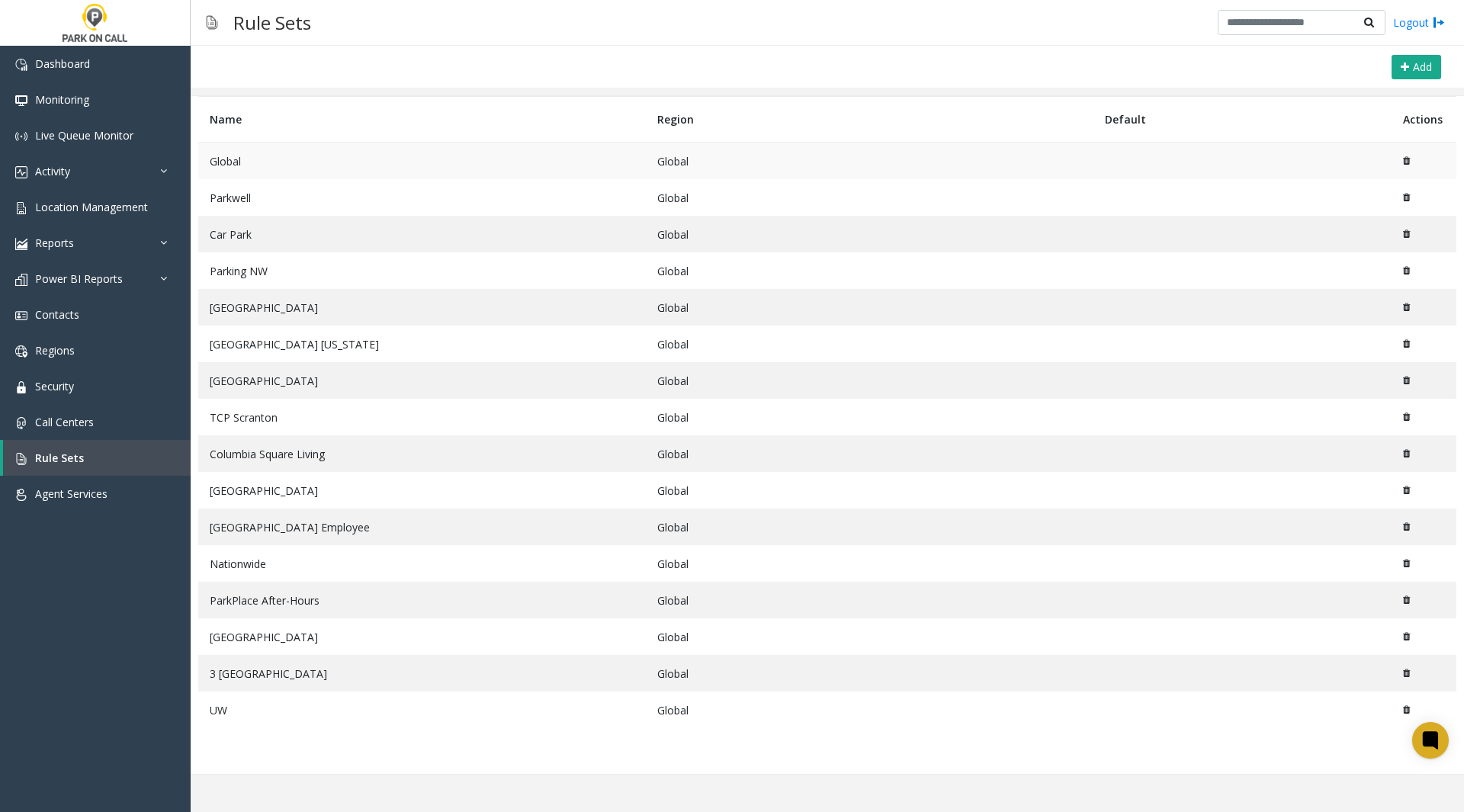
click at [284, 163] on td "Global" at bounding box center [422, 161] width 447 height 37
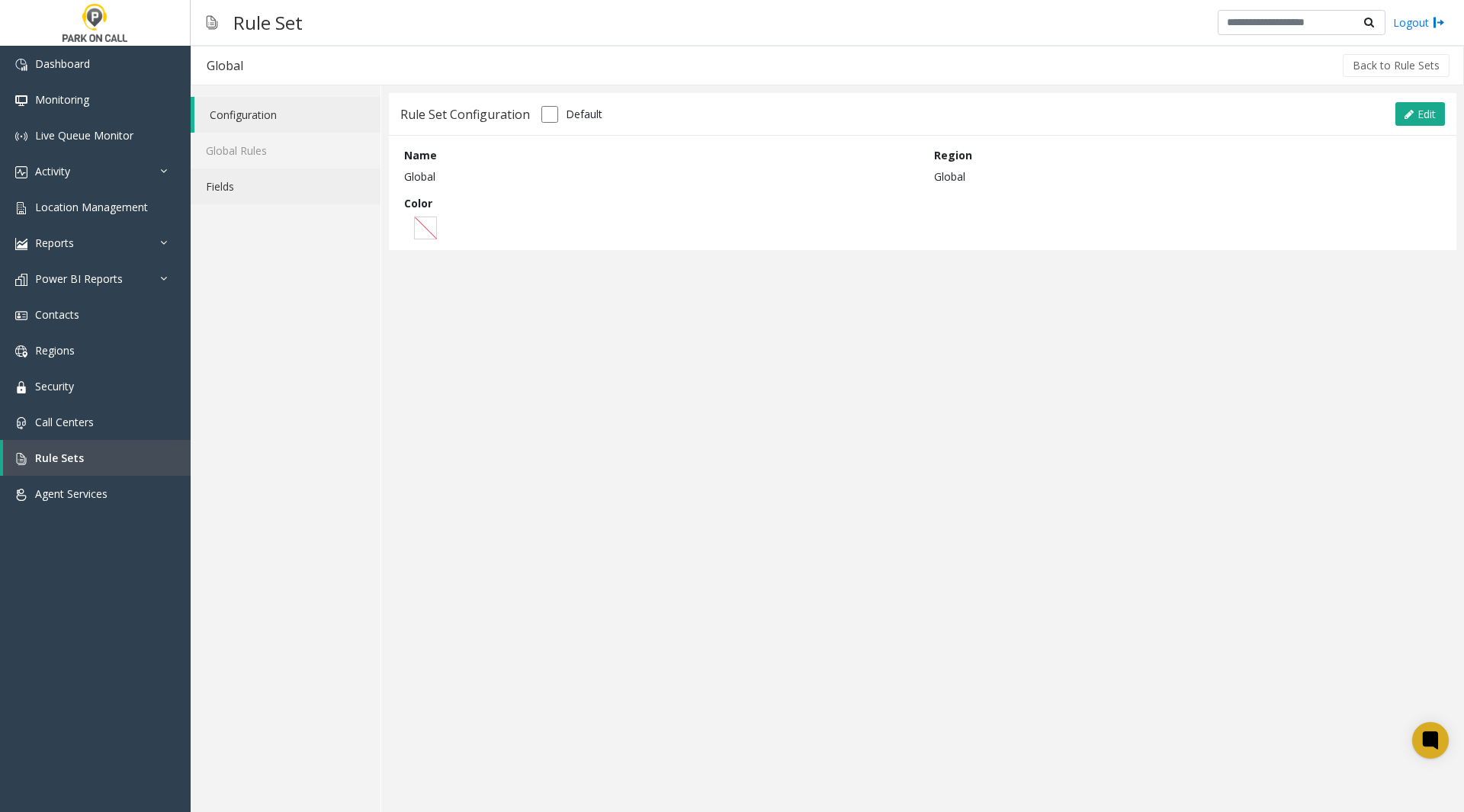
click at [230, 181] on link "Fields" at bounding box center [285, 186] width 190 height 36
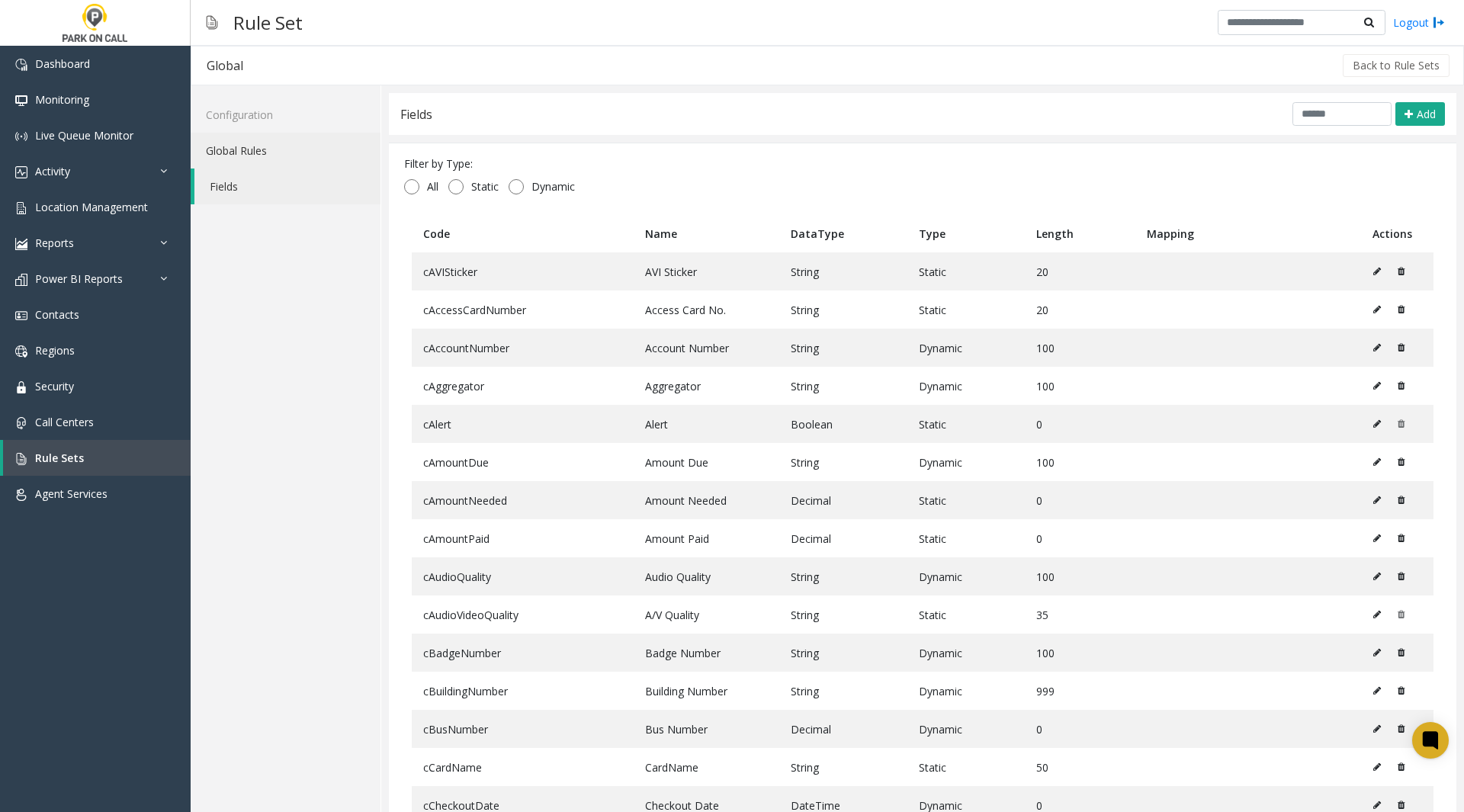
click at [240, 152] on link "Global Rules" at bounding box center [285, 150] width 190 height 36
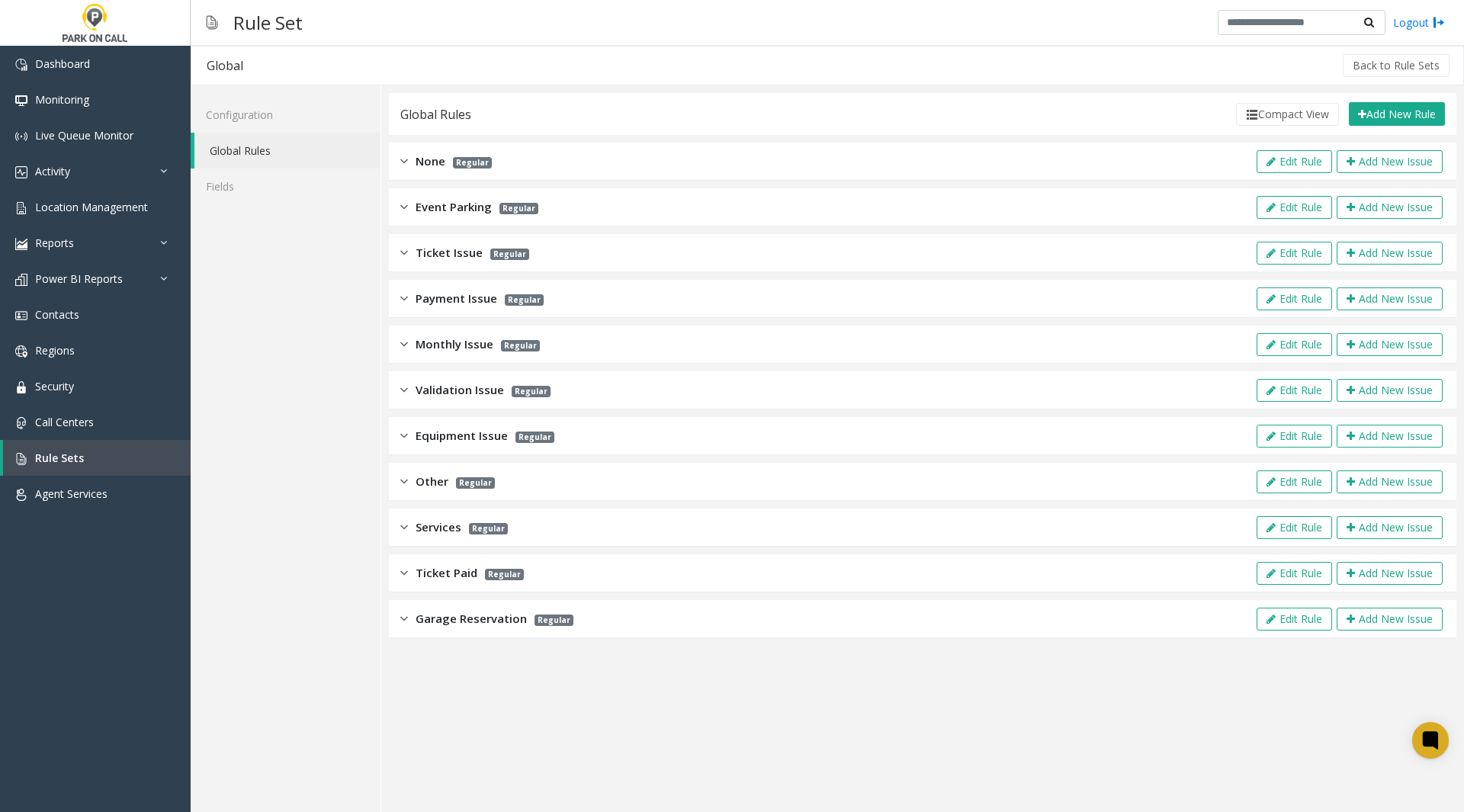
click at [1202, 174] on div "None Regular Edit Rule Add New Issue" at bounding box center [922, 162] width 1067 height 38
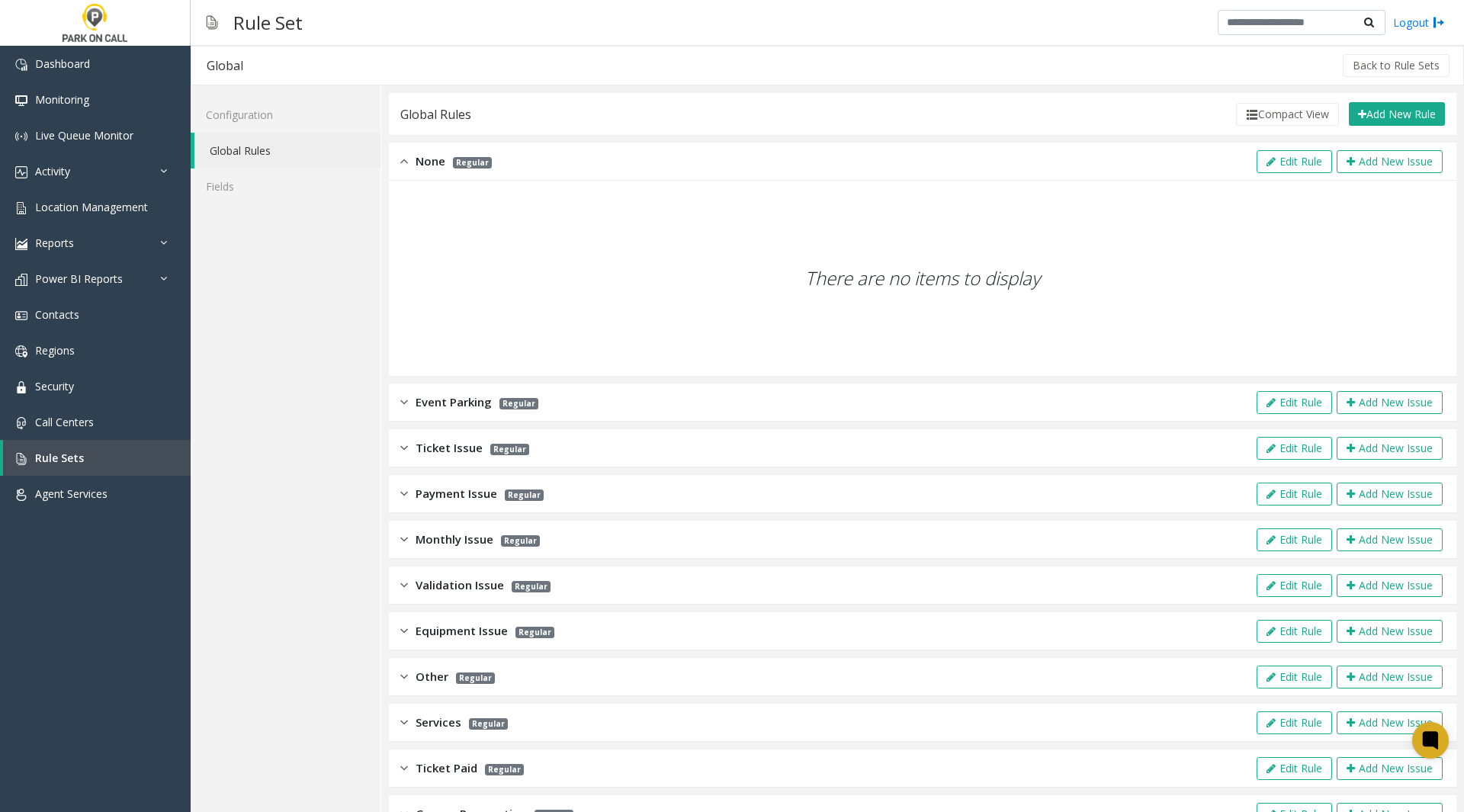
click at [1190, 392] on div "Event Parking Regular Edit Rule Add New Issue" at bounding box center [922, 402] width 1067 height 38
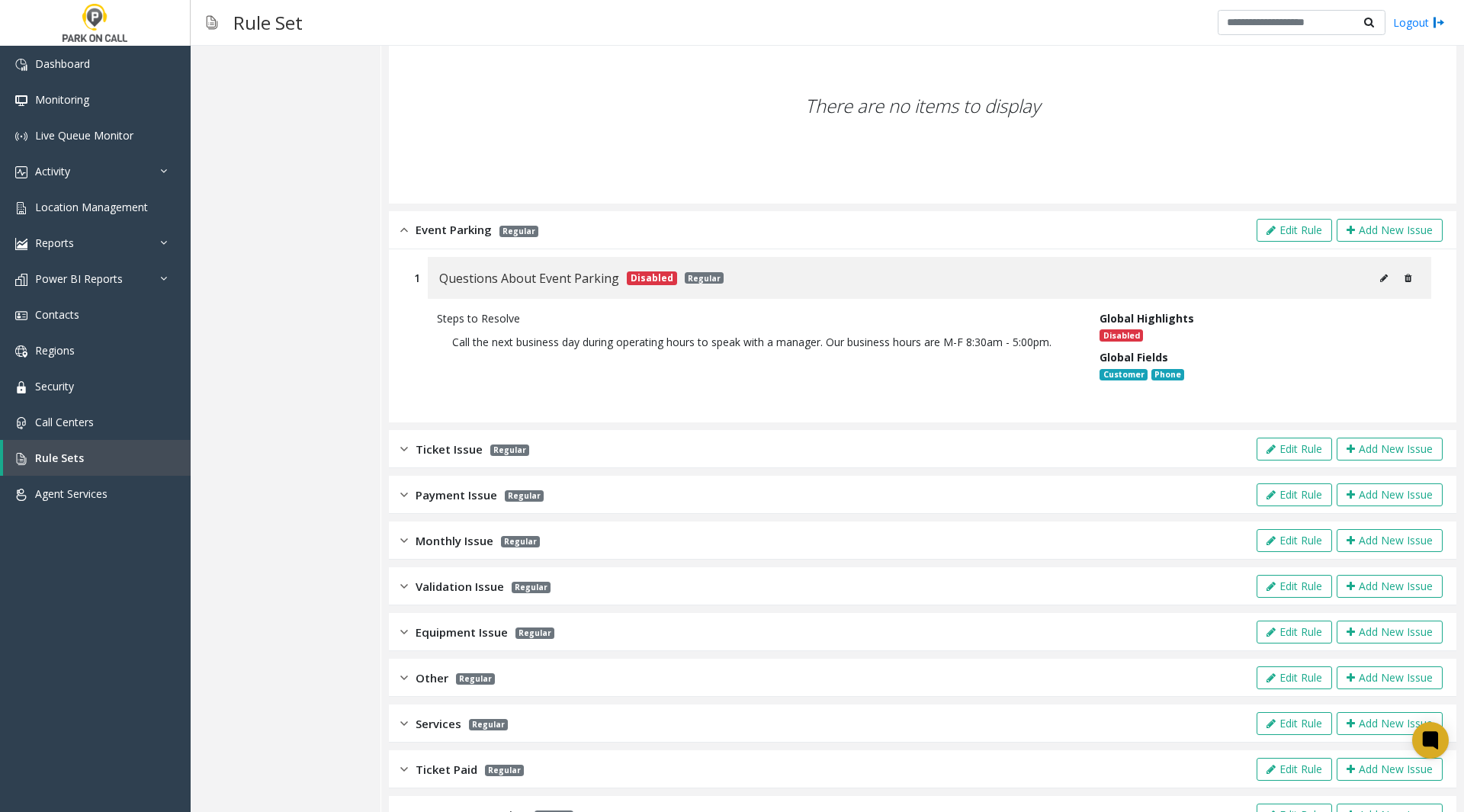
scroll to position [179, 0]
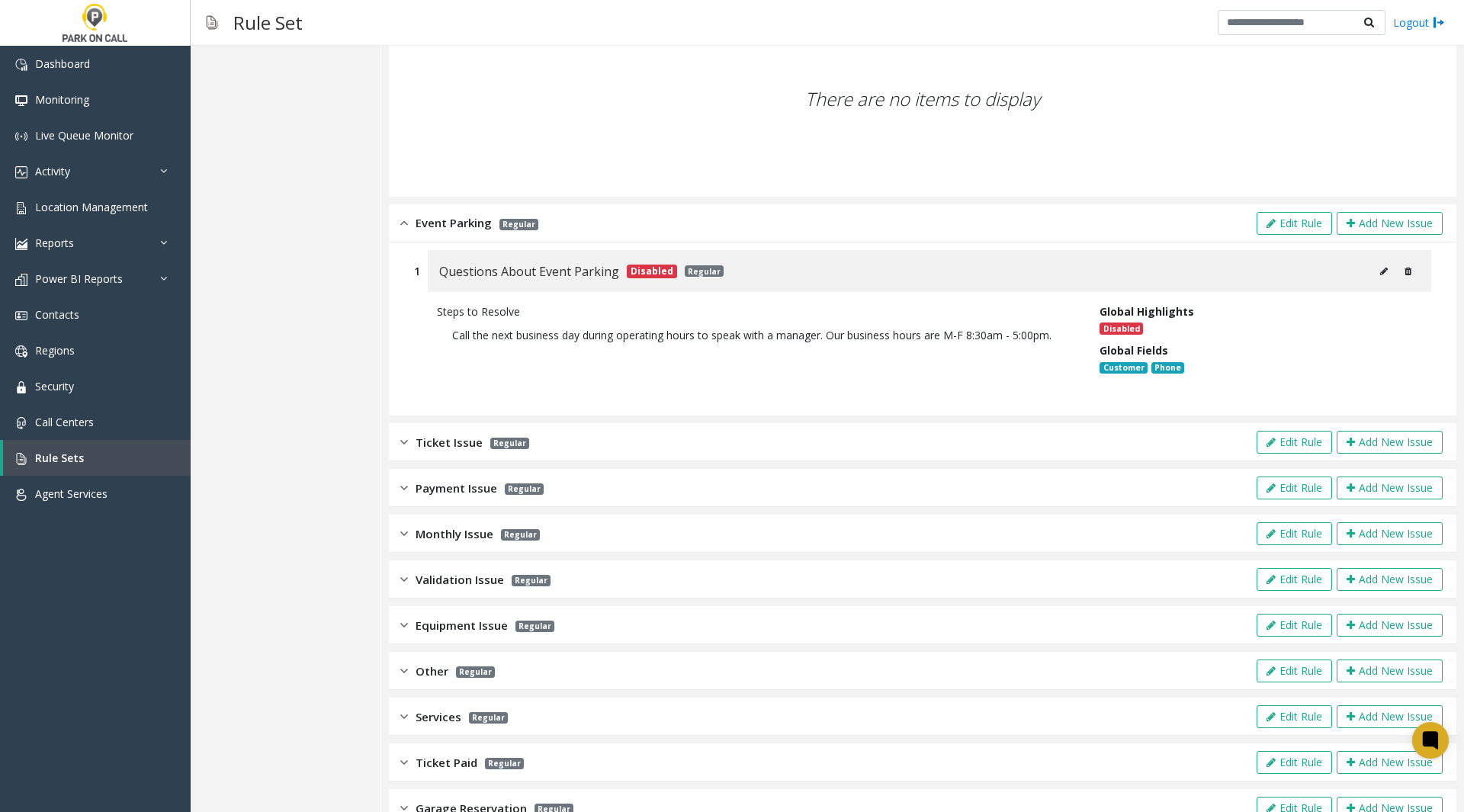
click at [1186, 447] on div "Ticket Issue Regular Edit Rule Add New Issue" at bounding box center [922, 443] width 1067 height 38
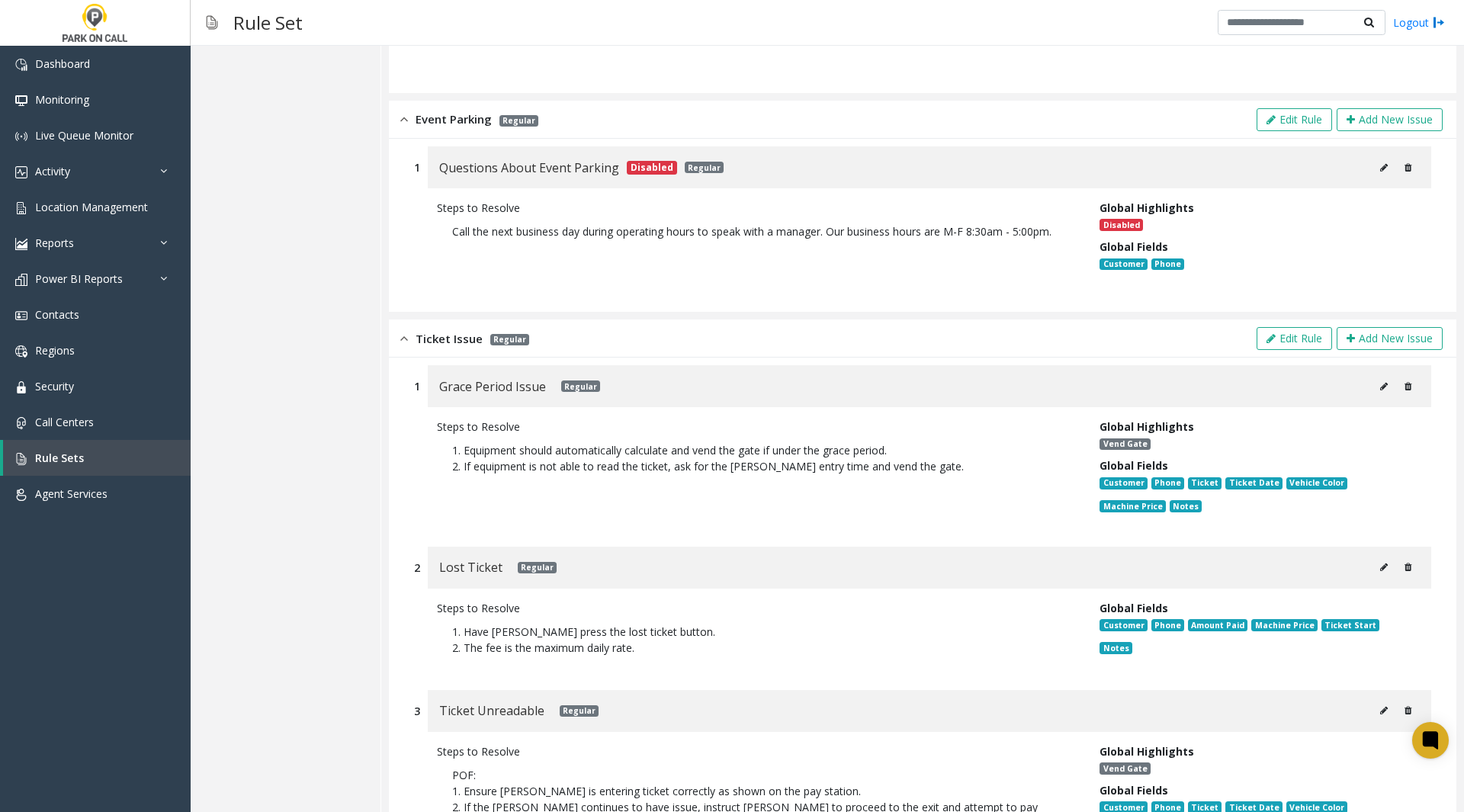
scroll to position [339, 0]
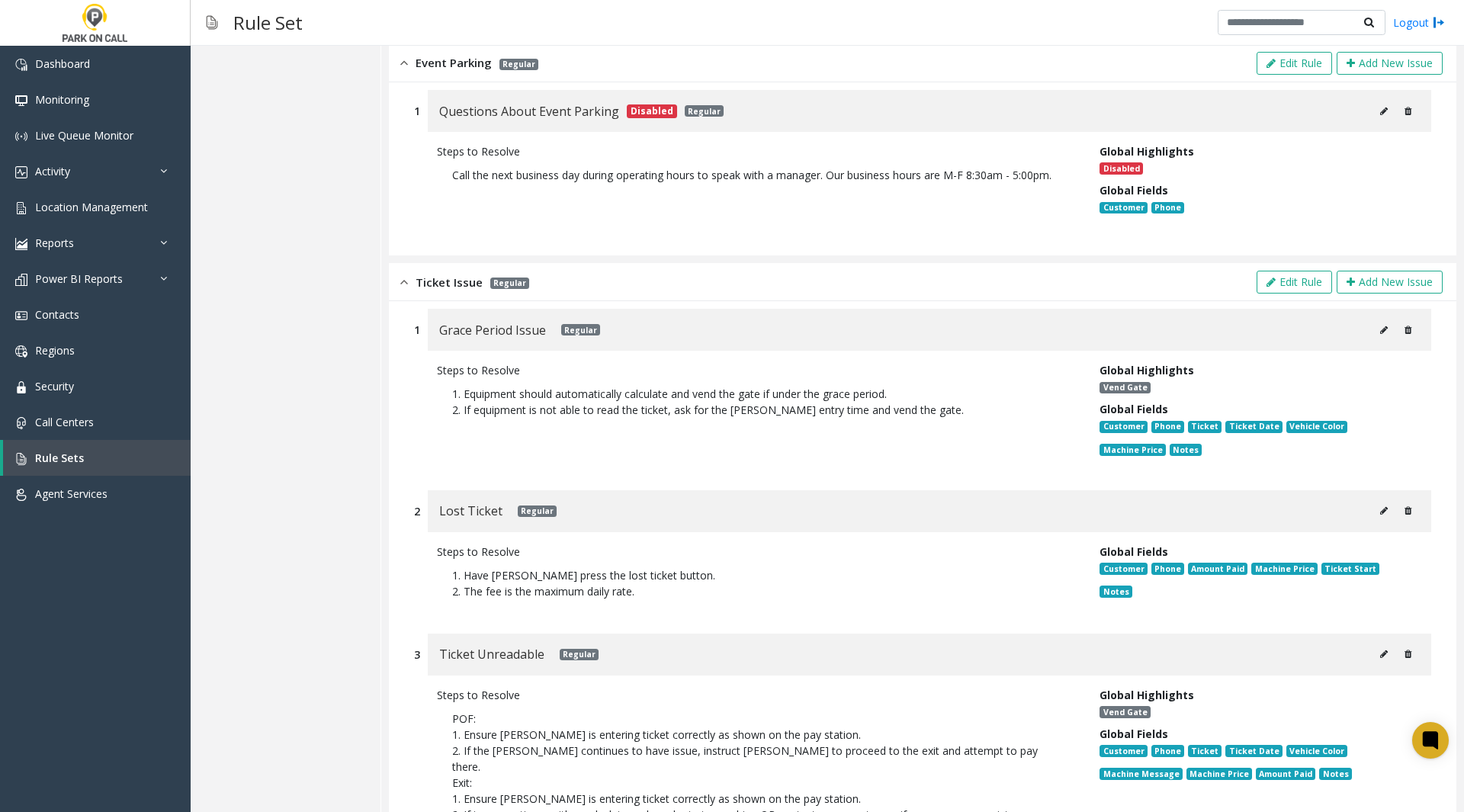
click at [1380, 329] on icon at bounding box center [1384, 330] width 7 height 9
type input "**********"
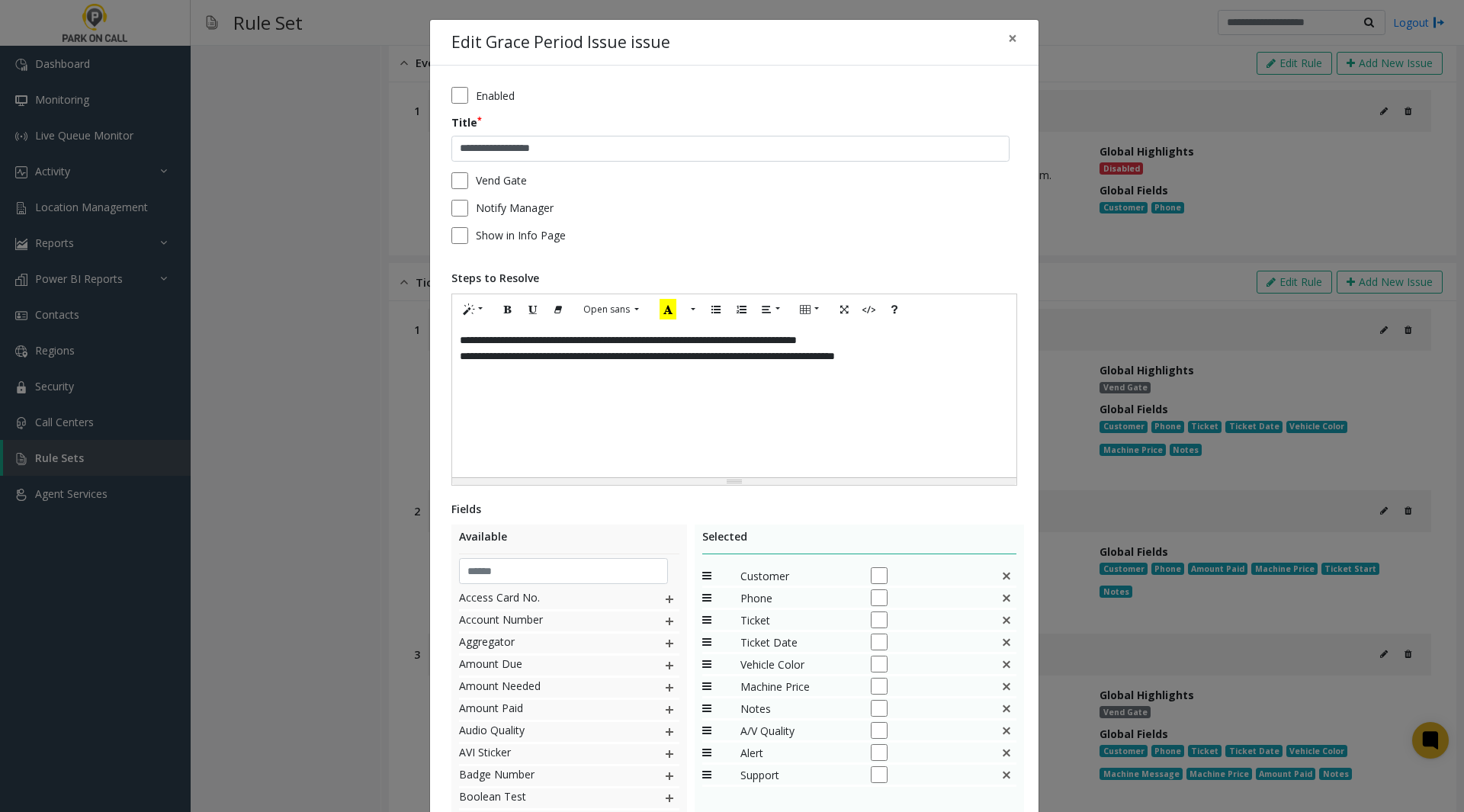
scroll to position [123, 0]
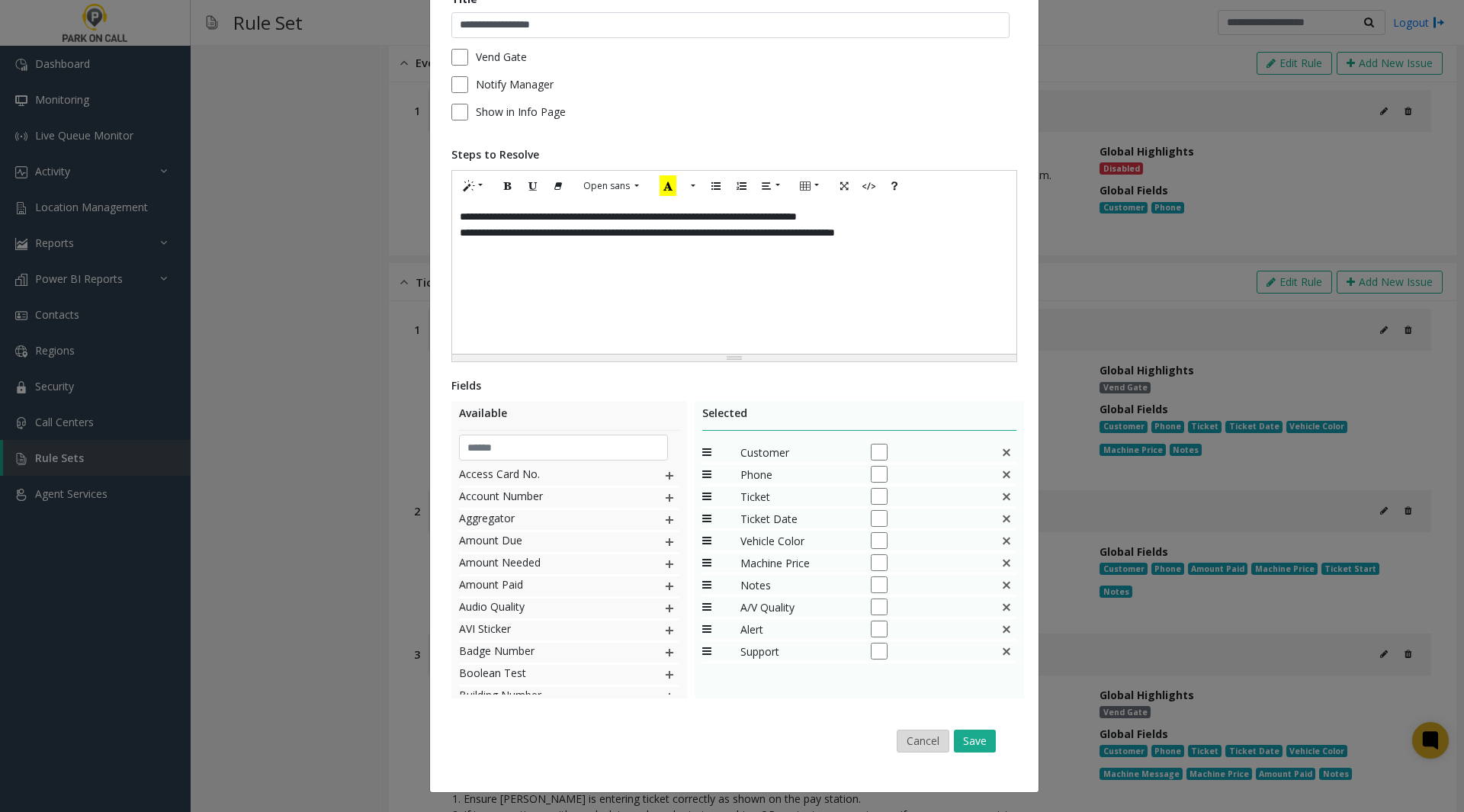
click at [918, 741] on button "Cancel" at bounding box center [923, 741] width 53 height 23
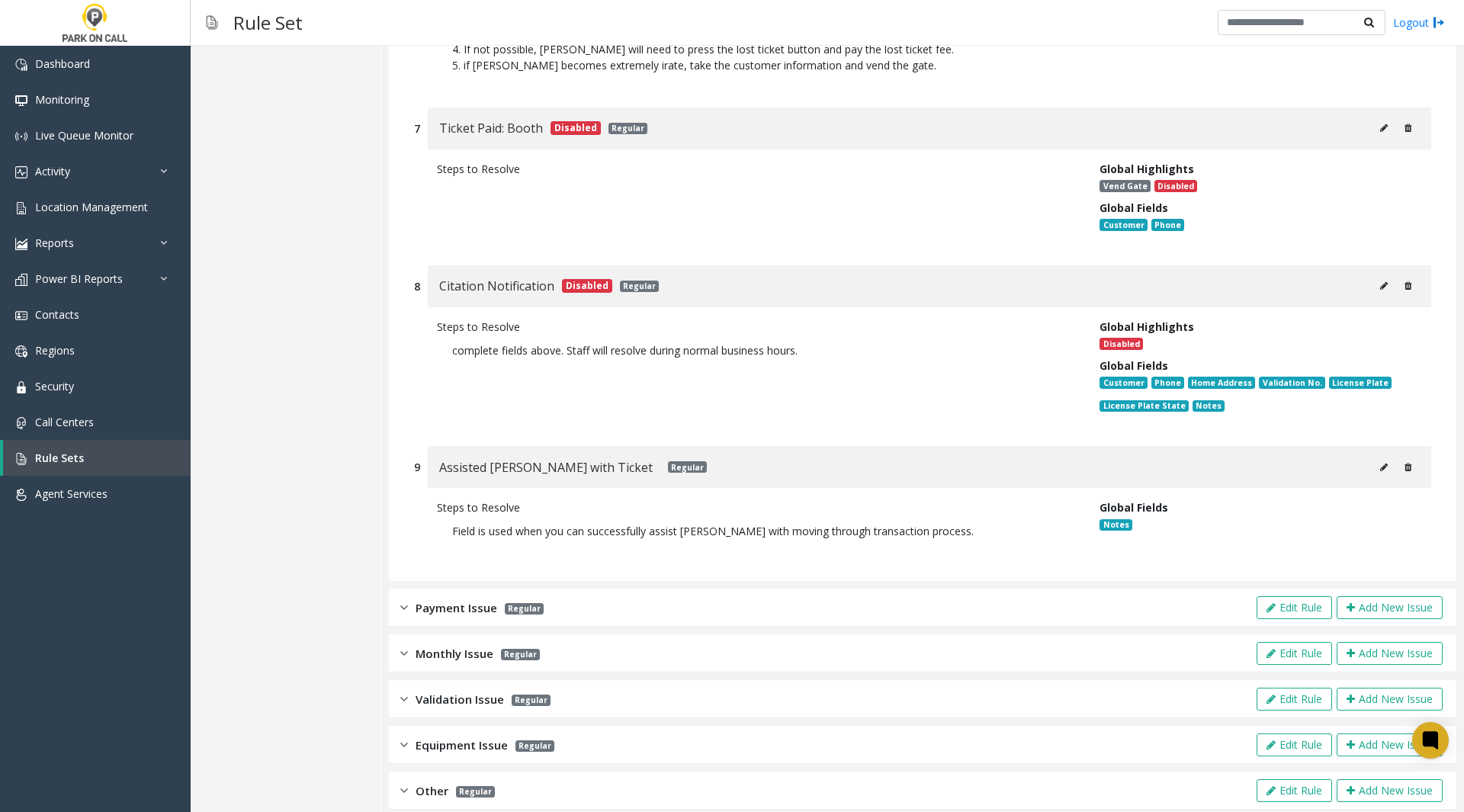
scroll to position [1957, 0]
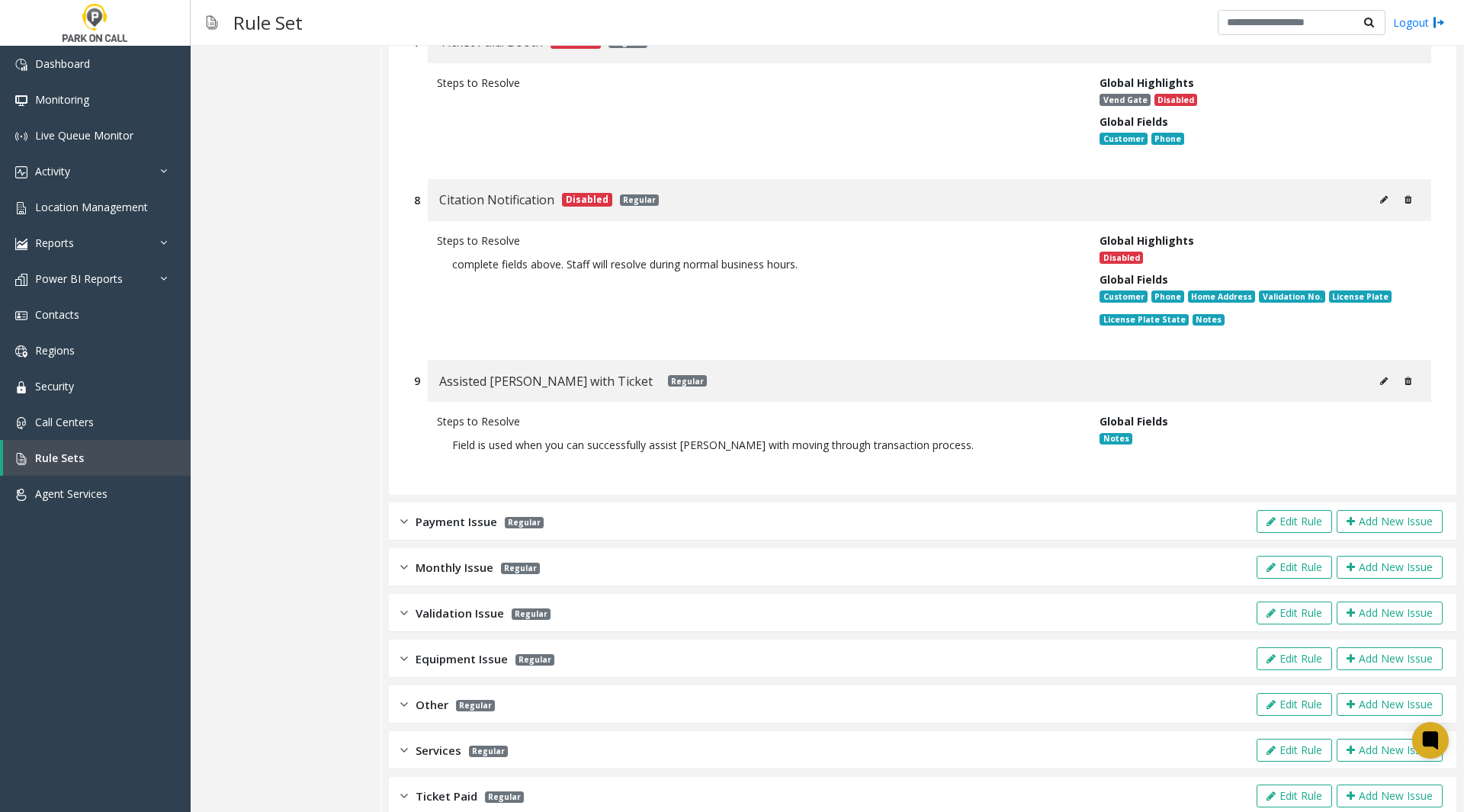
click at [1127, 502] on div "Payment Issue Regular Edit Rule Add New Issue" at bounding box center [922, 521] width 1067 height 38
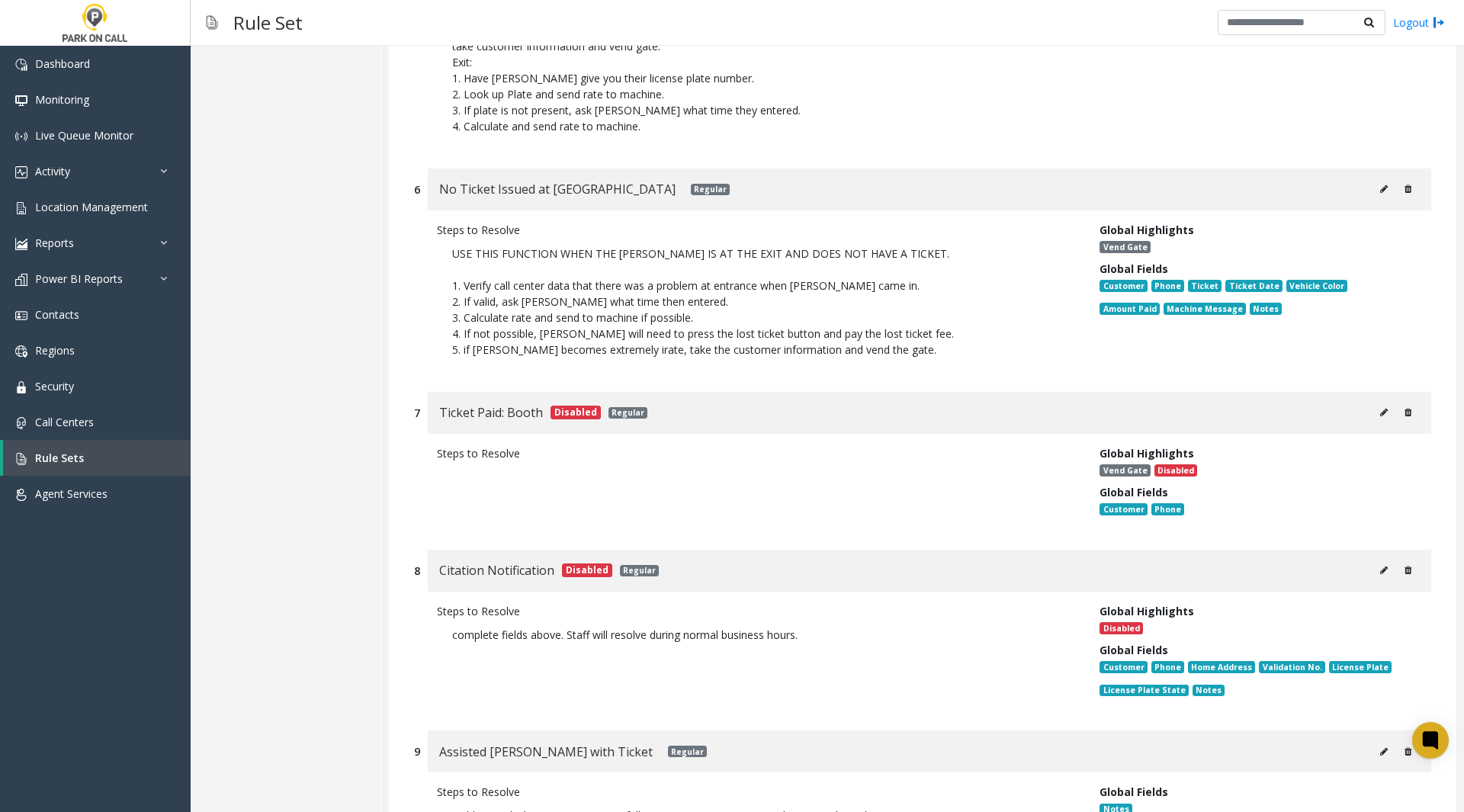
scroll to position [1448, 0]
